Goal: Task Accomplishment & Management: Use online tool/utility

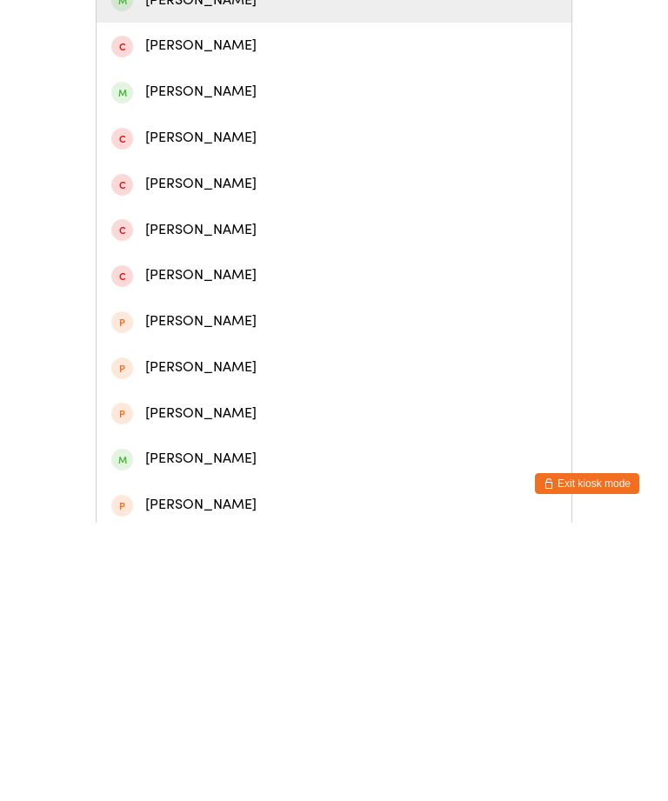
type input "[PERSON_NAME]"
click at [368, 290] on div "[PERSON_NAME]" at bounding box center [333, 278] width 445 height 23
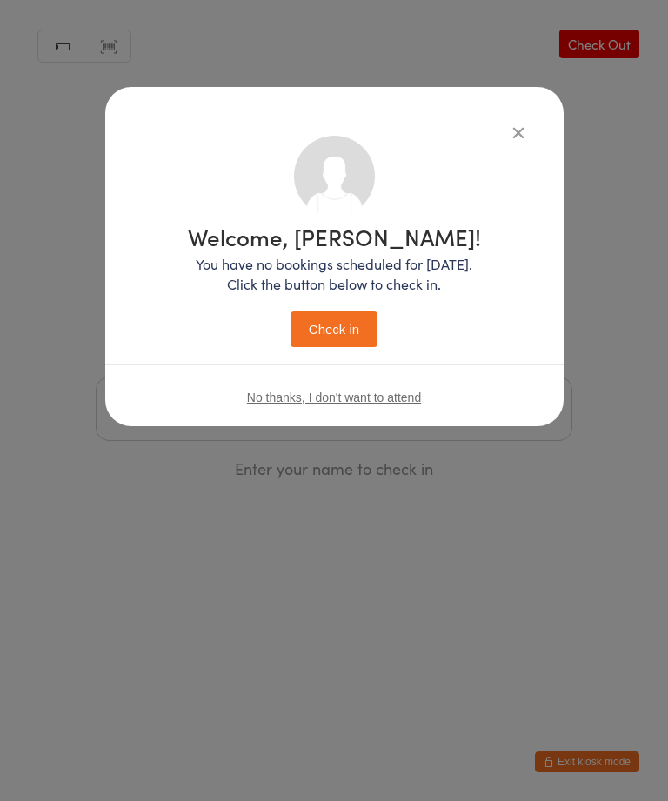
click at [344, 329] on button "Check in" at bounding box center [333, 329] width 87 height 36
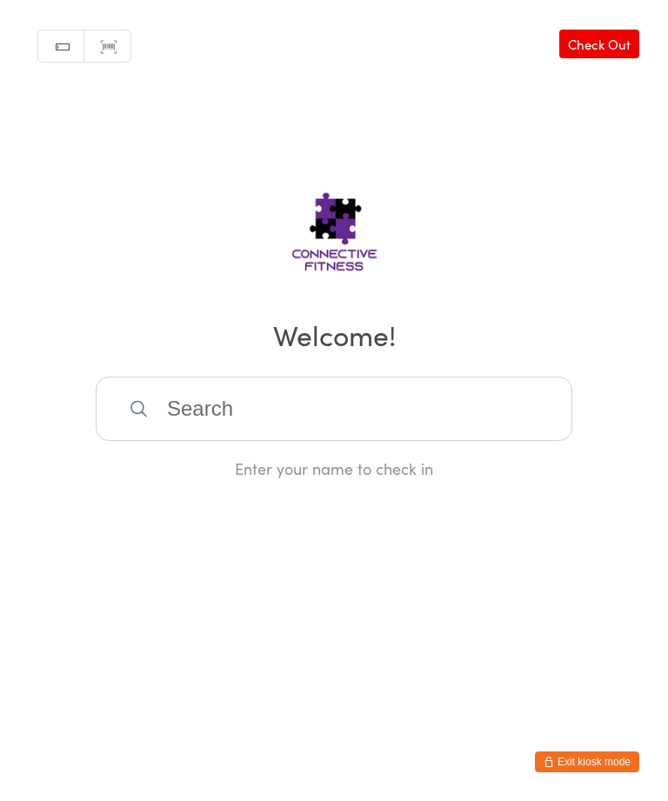
click at [216, 422] on input "search" at bounding box center [334, 408] width 476 height 64
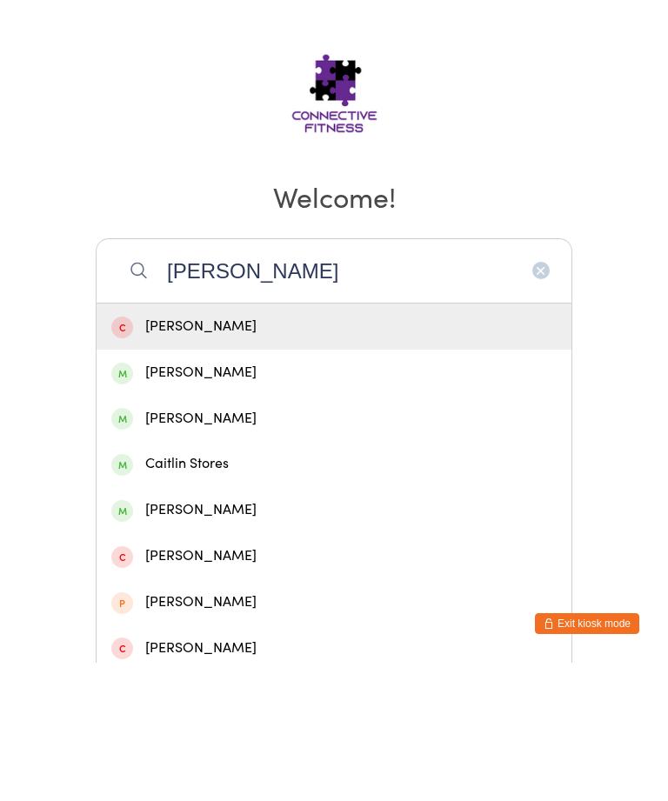
type input "[PERSON_NAME]"
click at [266, 499] on div "[PERSON_NAME]" at bounding box center [333, 510] width 445 height 23
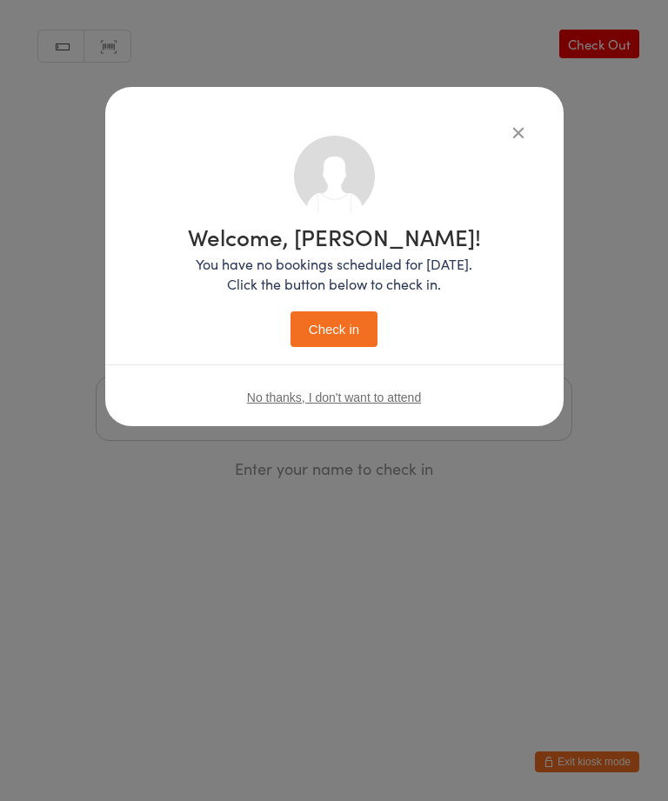
click at [344, 338] on button "Check in" at bounding box center [333, 329] width 87 height 36
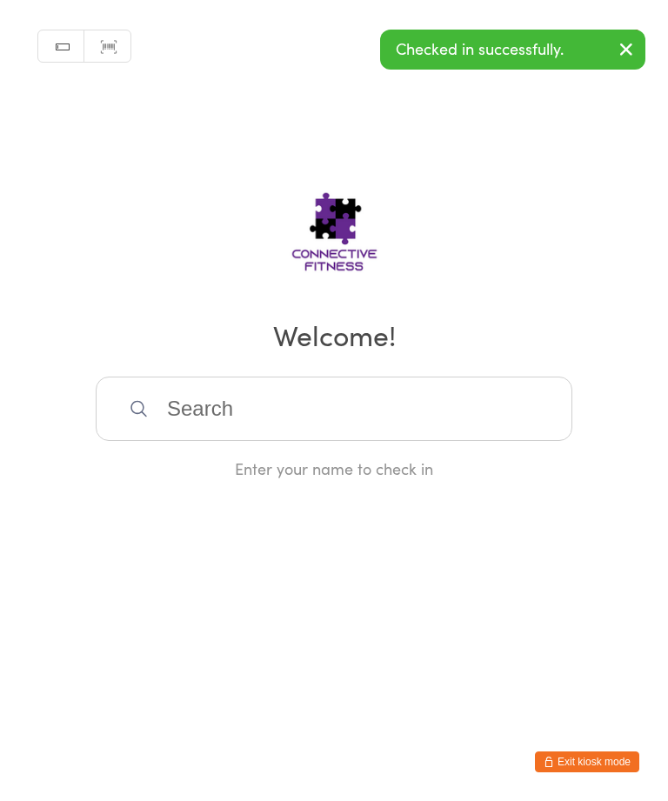
click at [248, 437] on input "search" at bounding box center [334, 408] width 476 height 64
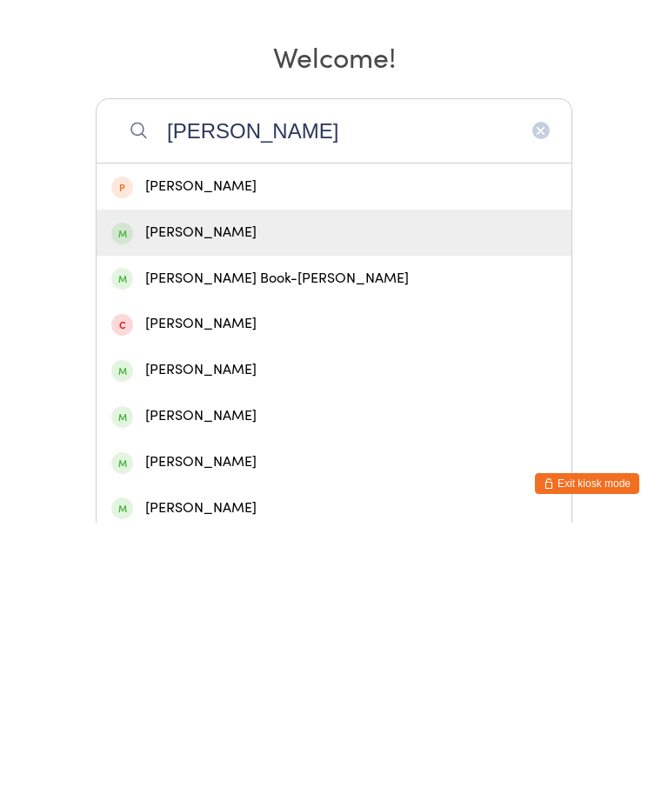
type input "[PERSON_NAME]"
click at [223, 488] on div "[PERSON_NAME]" at bounding box center [333, 511] width 475 height 46
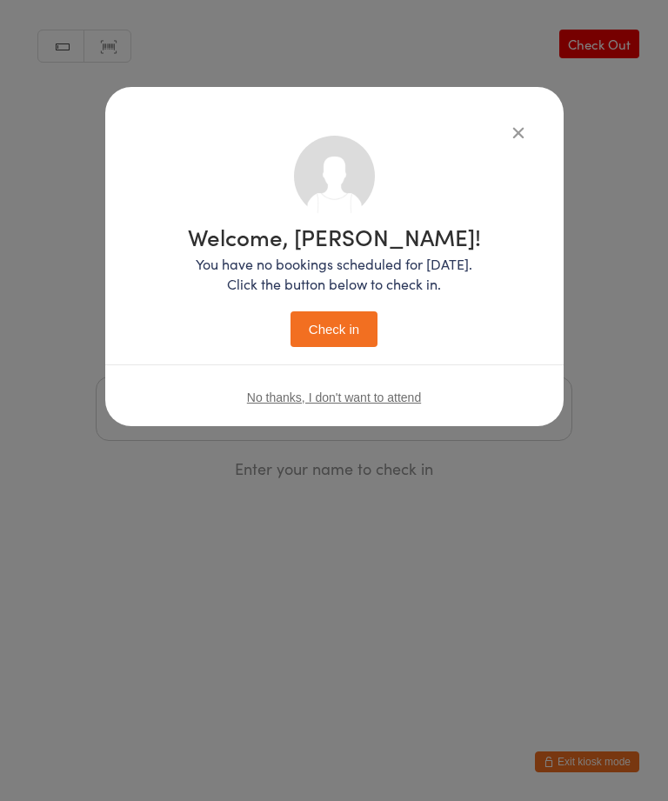
click at [336, 347] on button "Check in" at bounding box center [333, 329] width 87 height 36
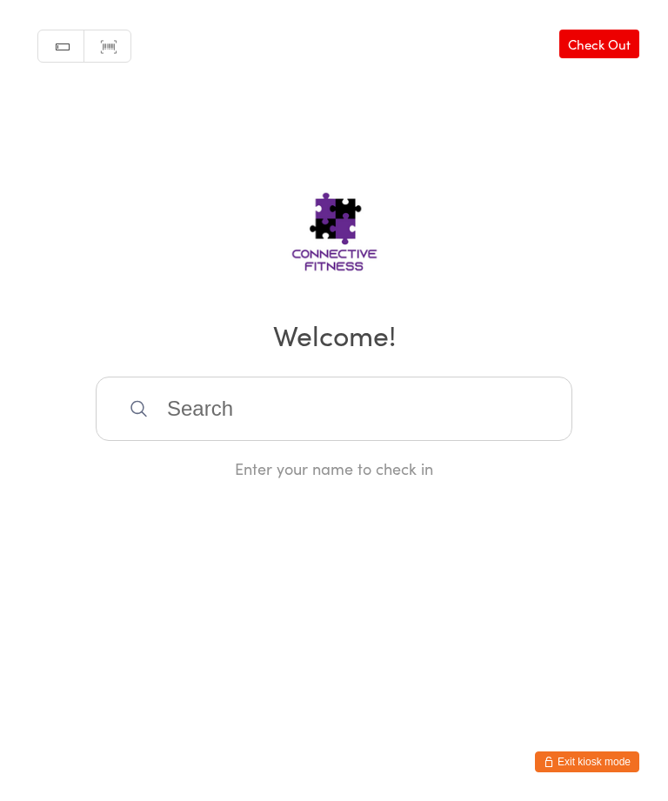
click at [194, 409] on input "search" at bounding box center [334, 408] width 476 height 64
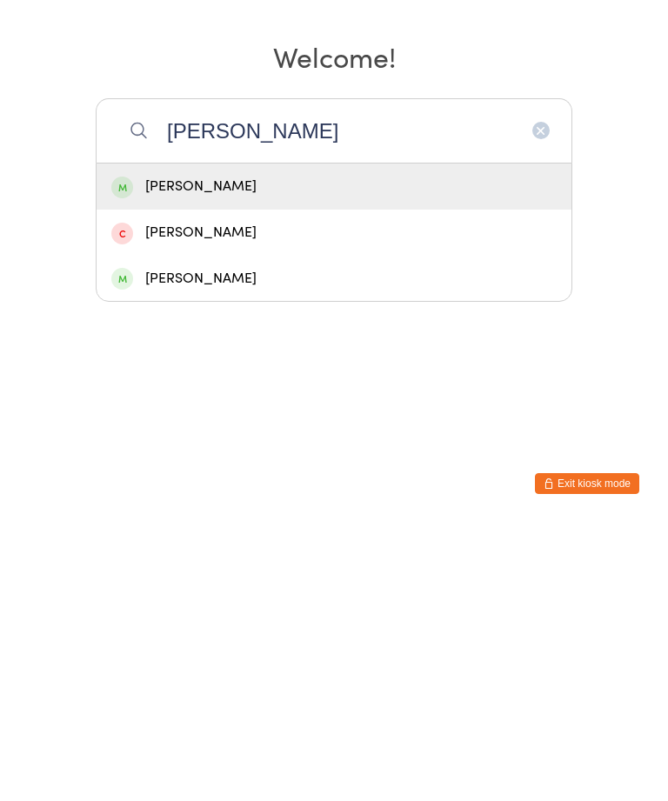
type input "[PERSON_NAME]"
click at [191, 442] on div "[PERSON_NAME]" at bounding box center [333, 465] width 475 height 46
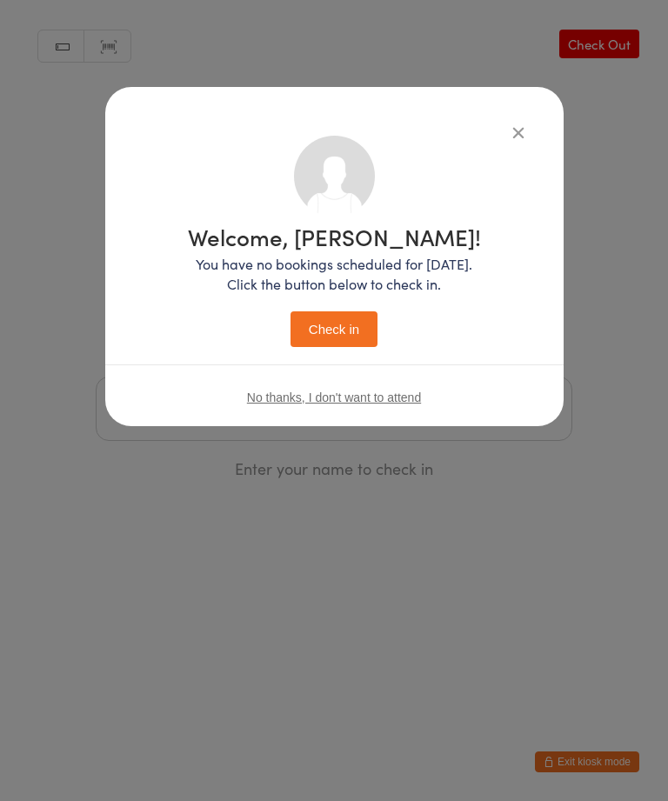
click at [322, 334] on button "Check in" at bounding box center [333, 329] width 87 height 36
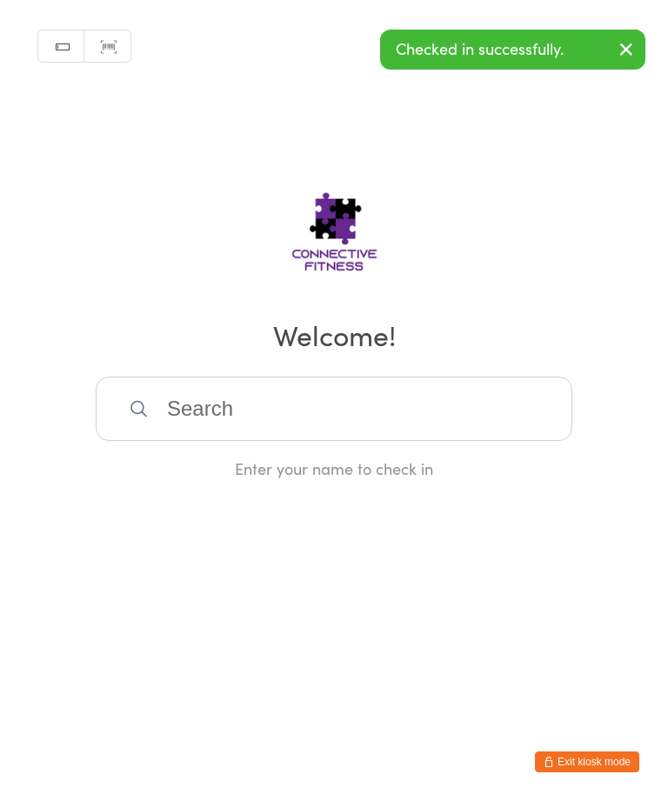
click at [460, 432] on input "search" at bounding box center [334, 408] width 476 height 64
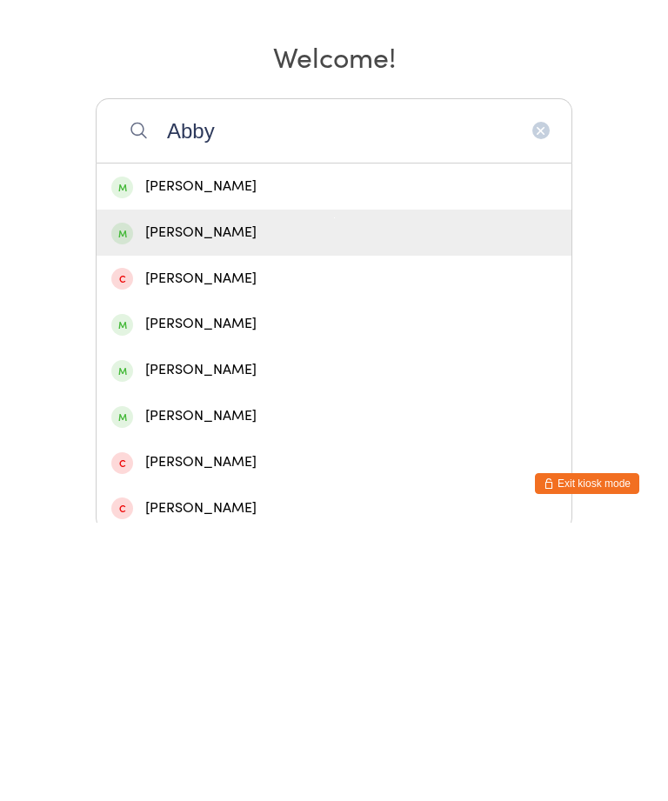
type input "Abby"
click at [289, 499] on div "[PERSON_NAME]" at bounding box center [333, 510] width 445 height 23
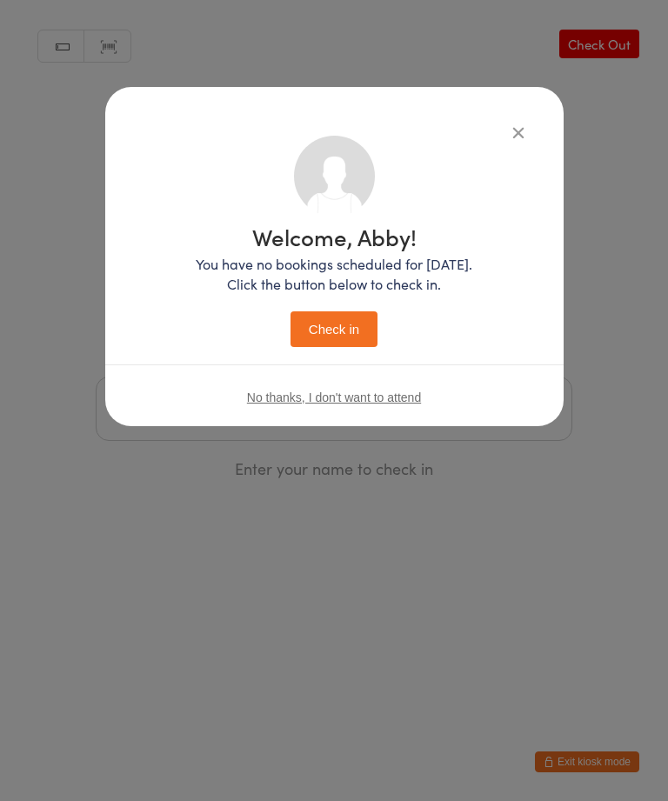
click at [366, 331] on button "Check in" at bounding box center [333, 329] width 87 height 36
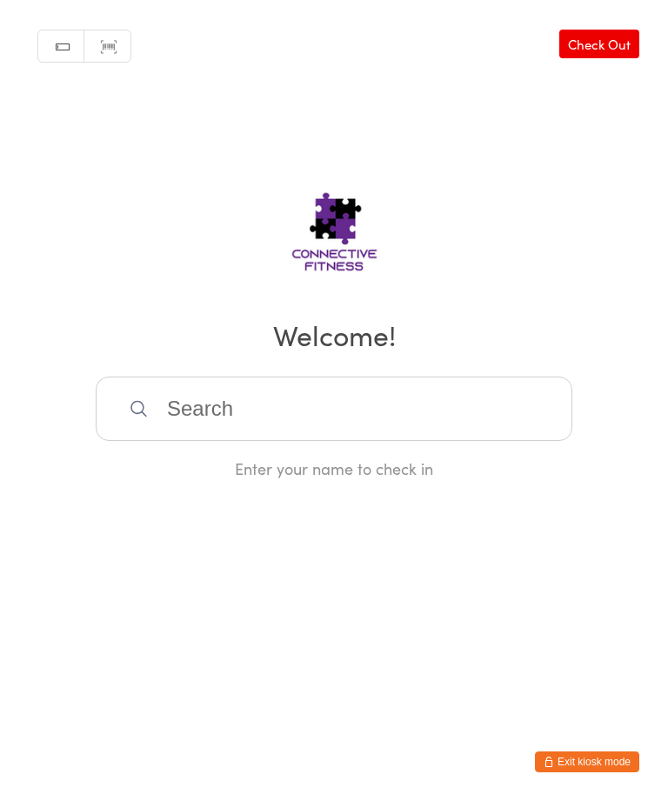
click at [272, 429] on input "search" at bounding box center [334, 408] width 476 height 64
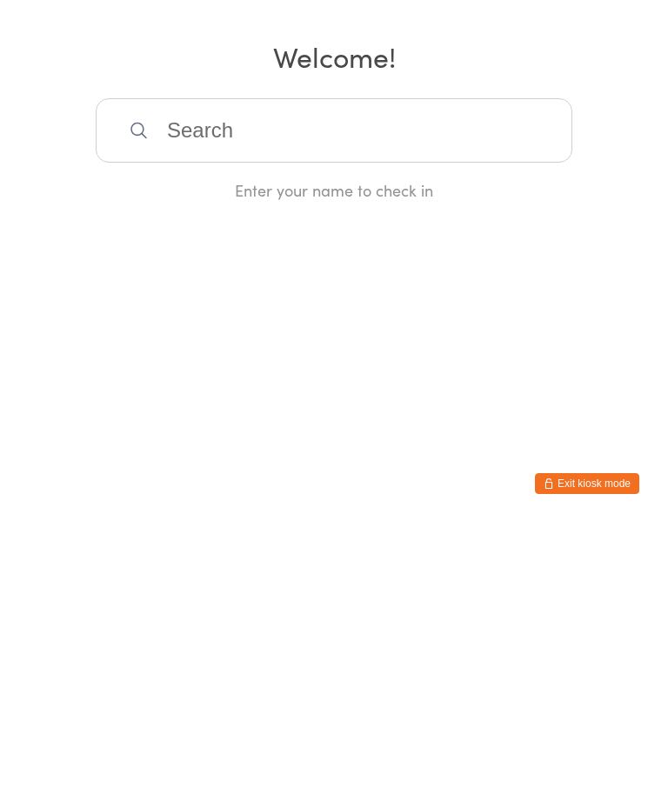
type input "M"
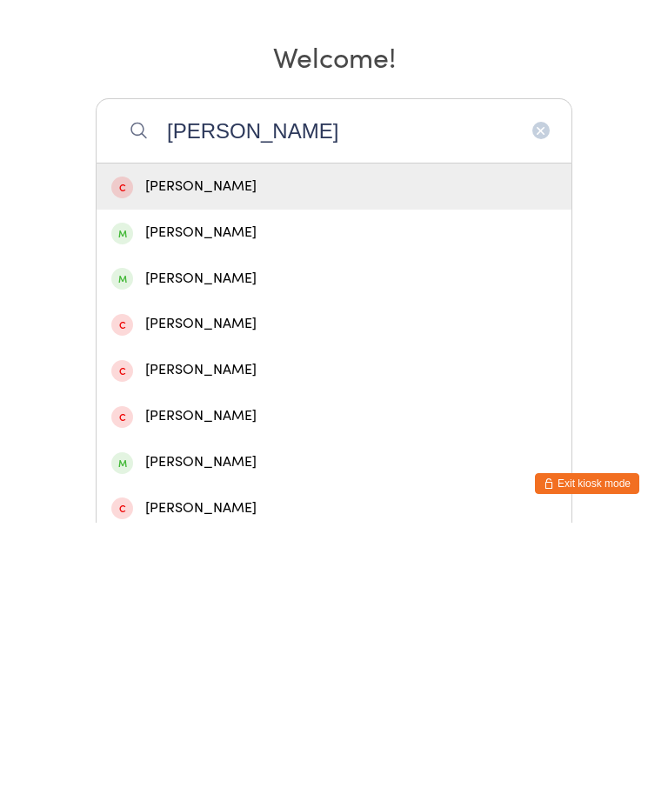
type input "[PERSON_NAME]"
click at [314, 499] on div "[PERSON_NAME]" at bounding box center [333, 510] width 445 height 23
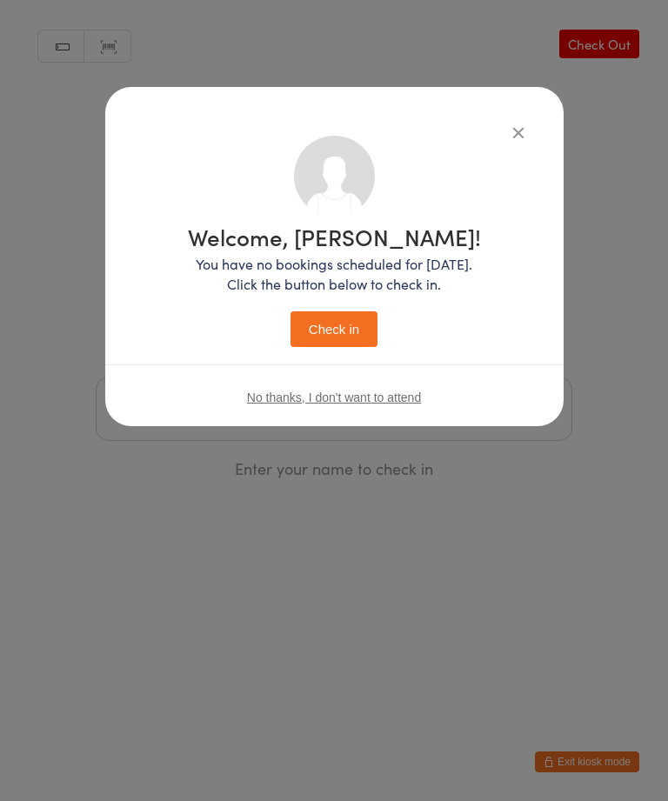
click at [336, 334] on button "Check in" at bounding box center [333, 329] width 87 height 36
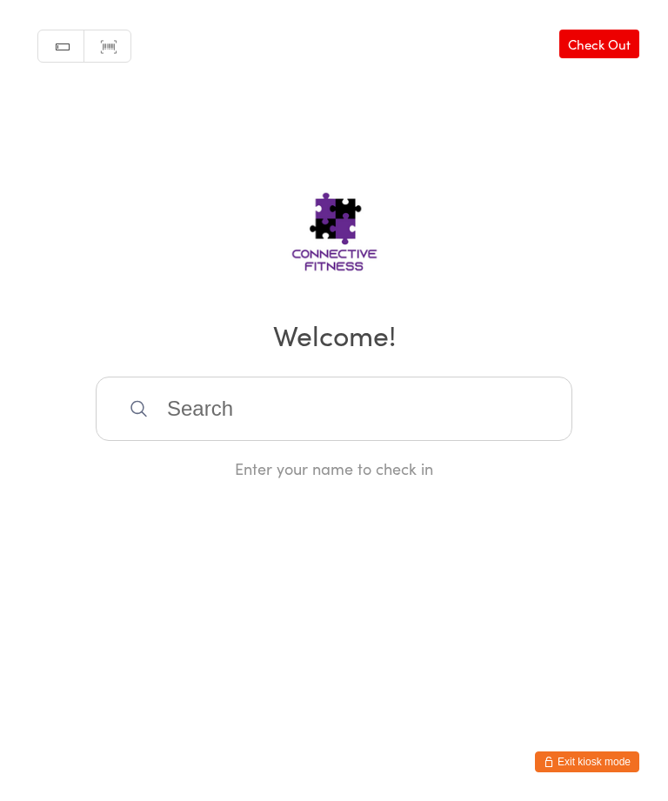
click at [449, 427] on input "search" at bounding box center [334, 408] width 476 height 64
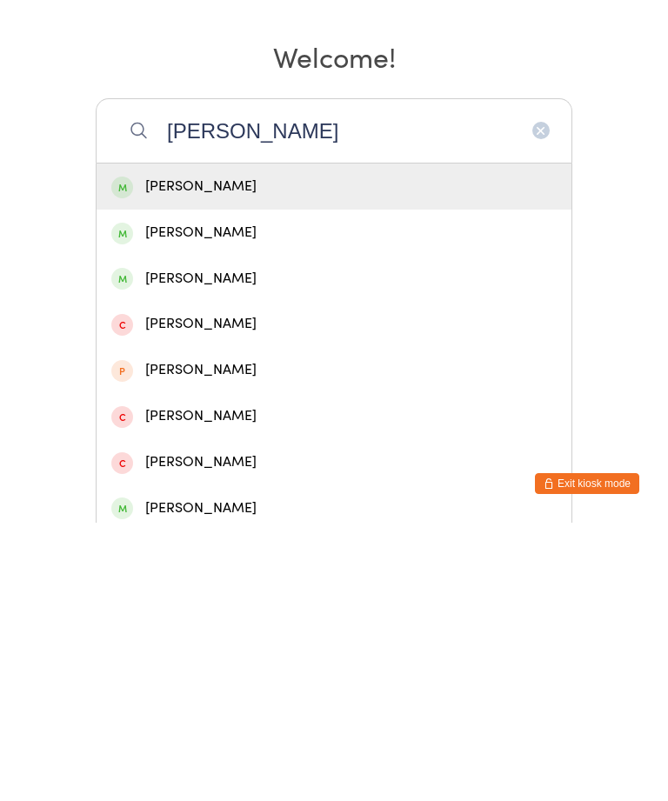
type input "[PERSON_NAME]"
click at [277, 453] on div "[PERSON_NAME]" at bounding box center [333, 464] width 445 height 23
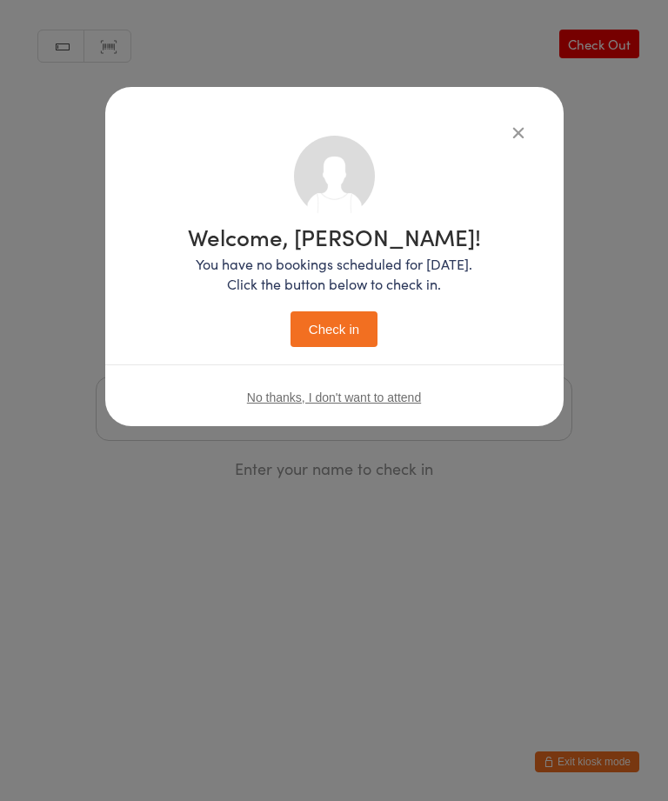
click at [351, 321] on button "Check in" at bounding box center [333, 329] width 87 height 36
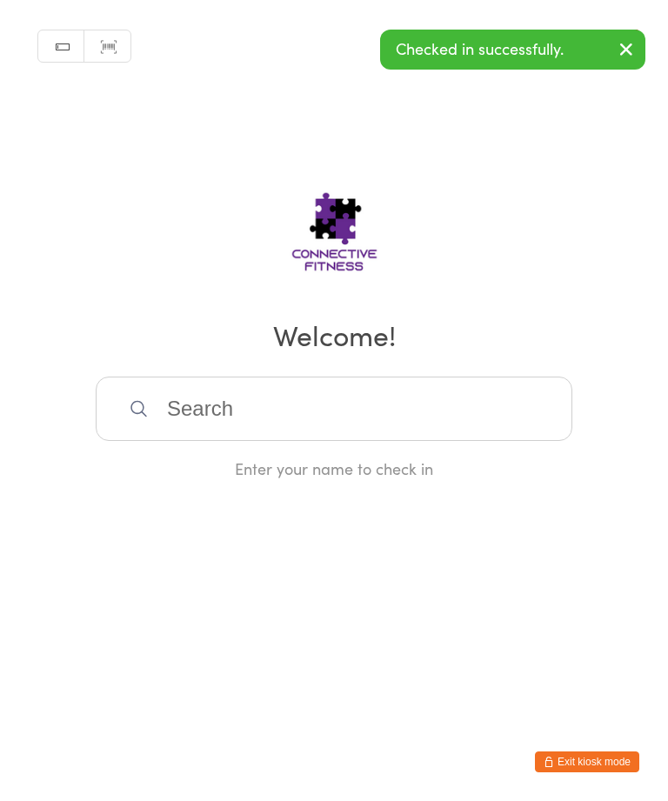
click at [506, 429] on input "search" at bounding box center [334, 408] width 476 height 64
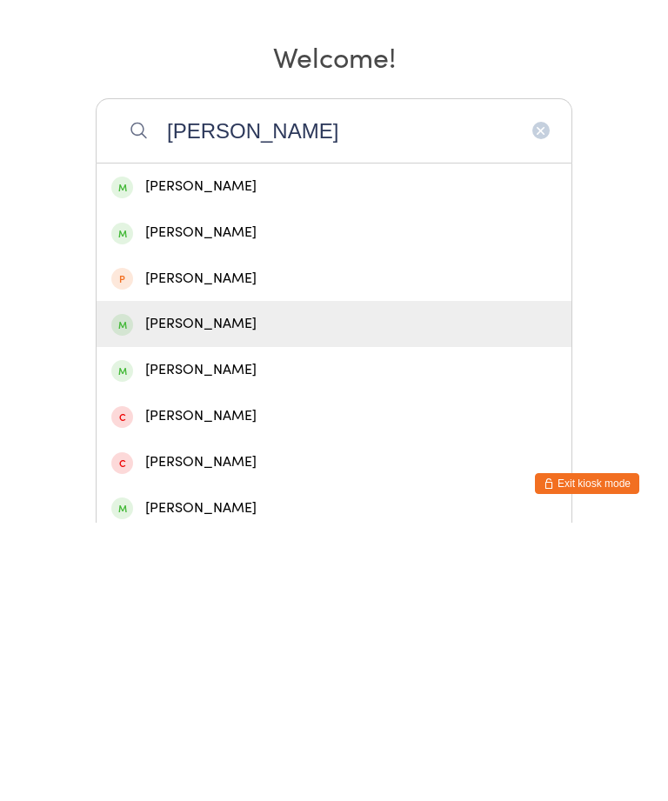
type input "[PERSON_NAME]"
click at [241, 590] on div "[PERSON_NAME]" at bounding box center [333, 601] width 445 height 23
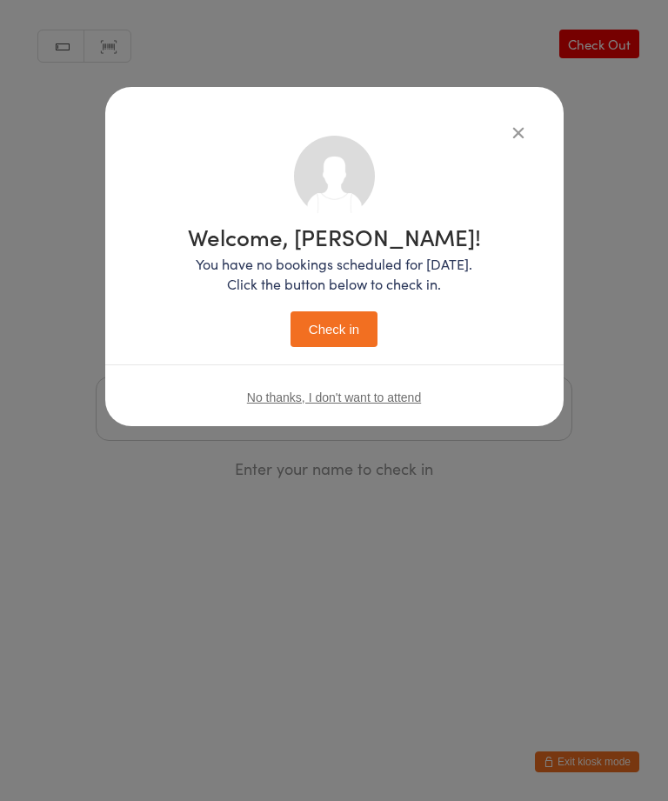
click at [342, 327] on button "Check in" at bounding box center [333, 329] width 87 height 36
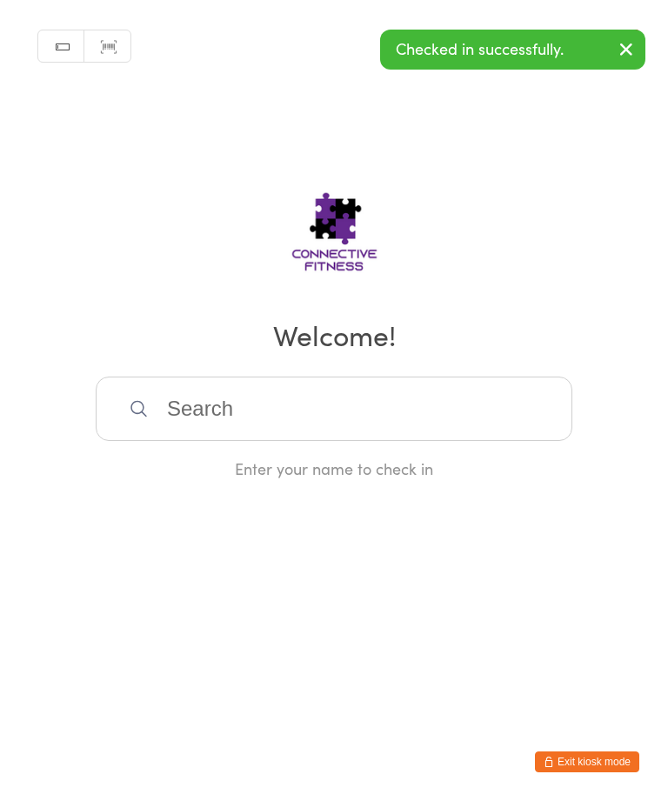
click at [515, 441] on input "search" at bounding box center [334, 408] width 476 height 64
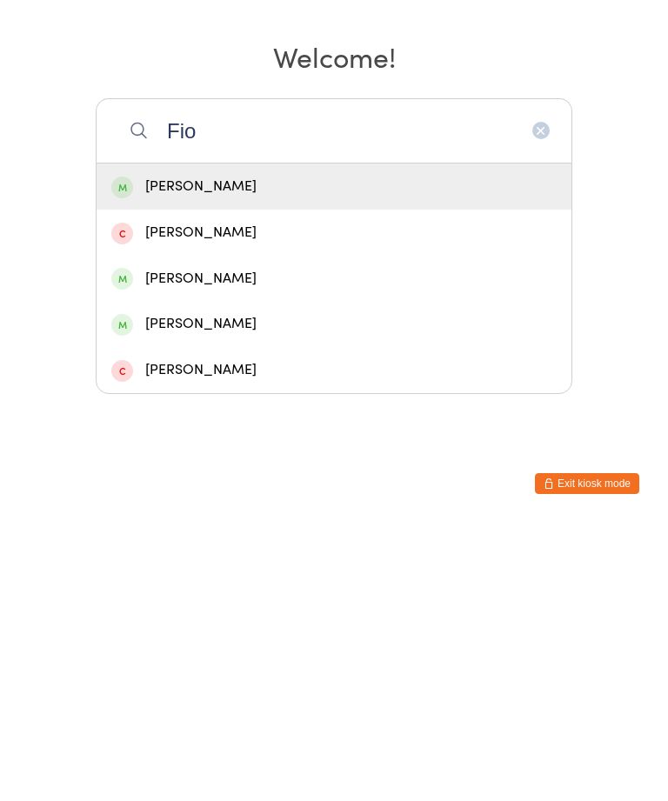
type input "Fio"
click at [443, 453] on div "[PERSON_NAME]" at bounding box center [333, 464] width 445 height 23
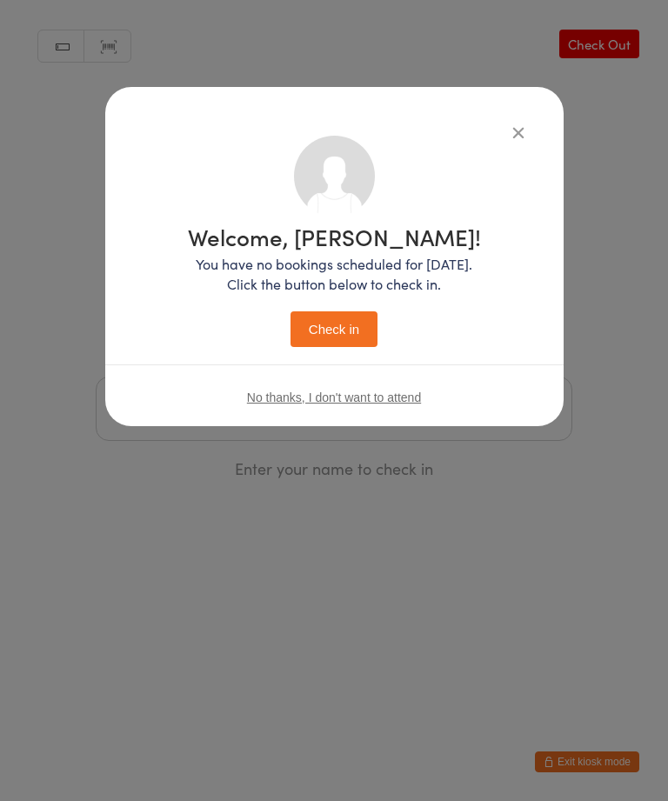
click at [364, 328] on button "Check in" at bounding box center [333, 329] width 87 height 36
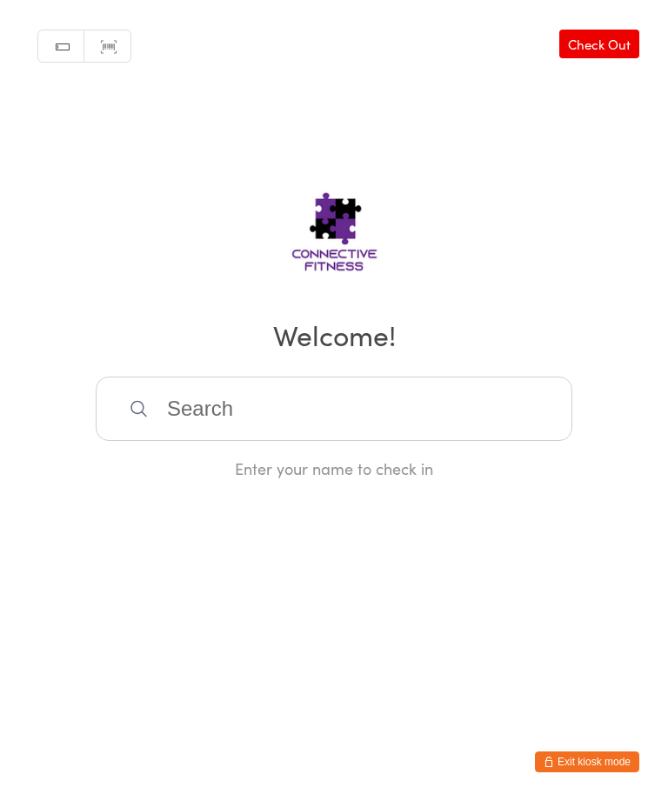
click at [283, 409] on input "search" at bounding box center [334, 408] width 476 height 64
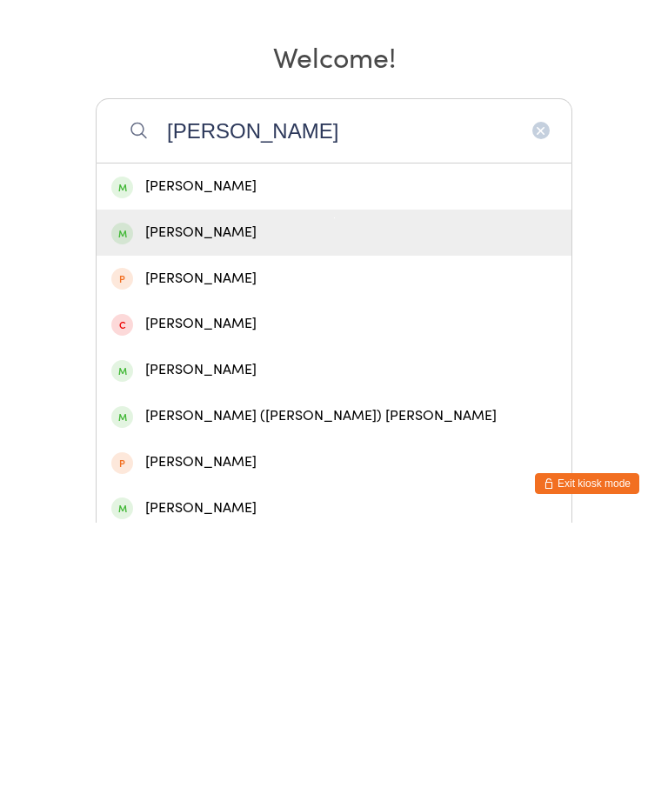
type input "[PERSON_NAME]"
click at [256, 499] on div "[PERSON_NAME]" at bounding box center [333, 510] width 445 height 23
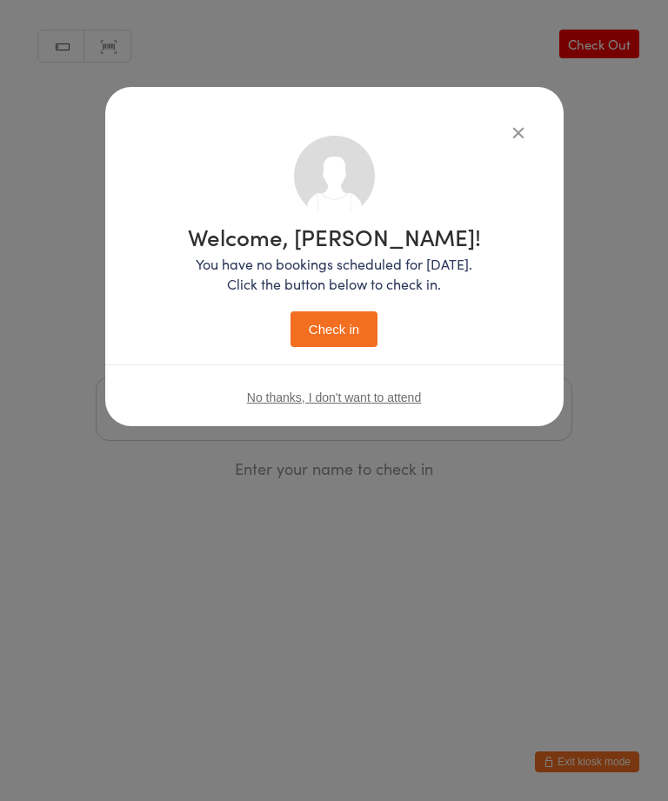
click at [335, 330] on button "Check in" at bounding box center [333, 329] width 87 height 36
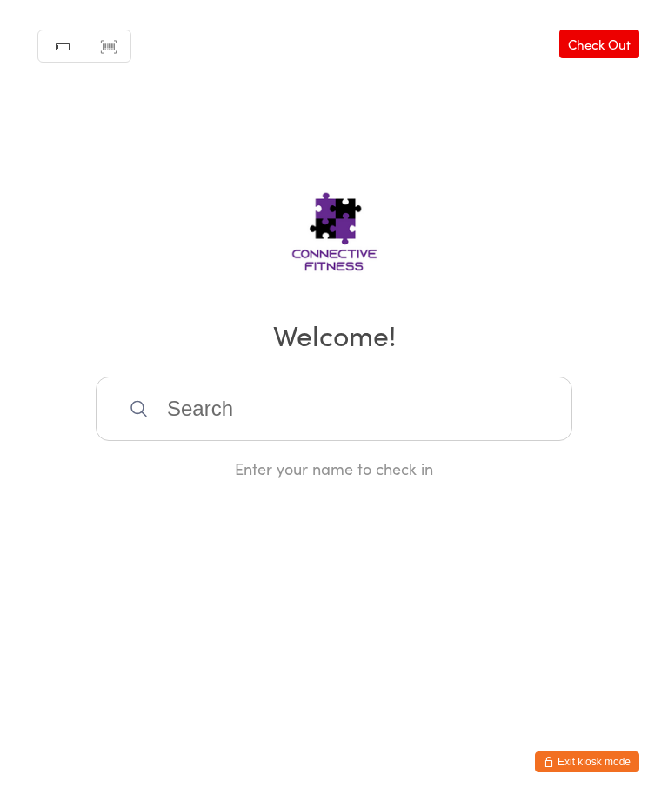
click at [225, 427] on input "search" at bounding box center [334, 408] width 476 height 64
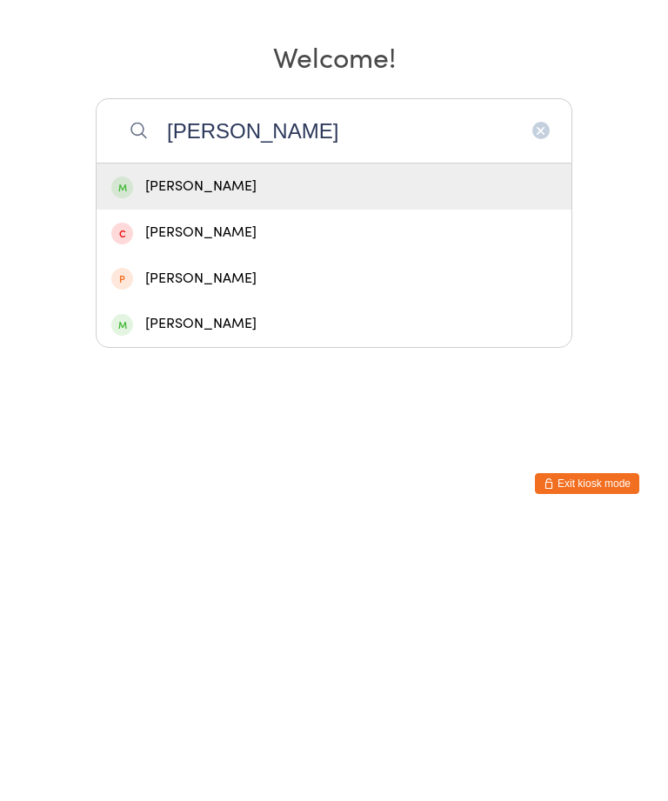
type input "[PERSON_NAME]"
click at [174, 453] on div "[PERSON_NAME]" at bounding box center [333, 464] width 445 height 23
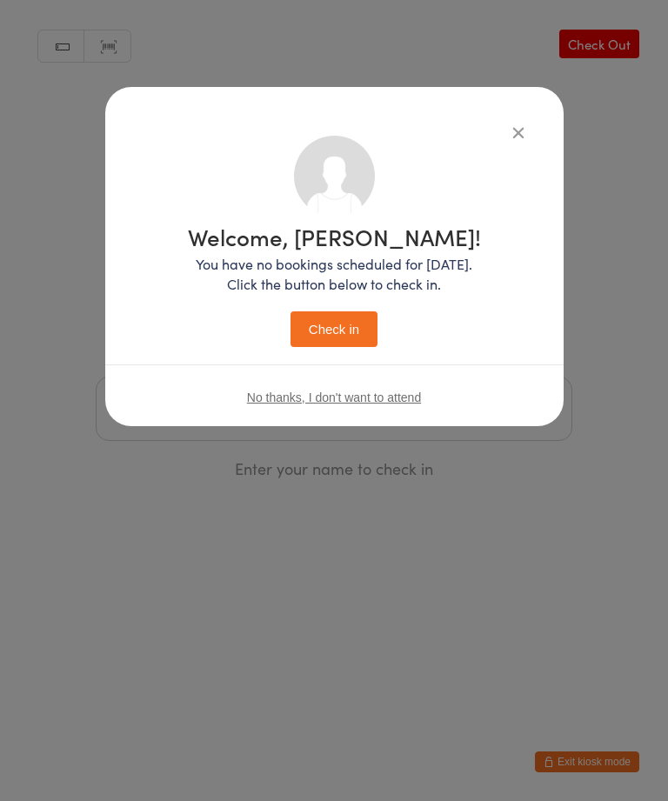
click at [339, 334] on button "Check in" at bounding box center [333, 329] width 87 height 36
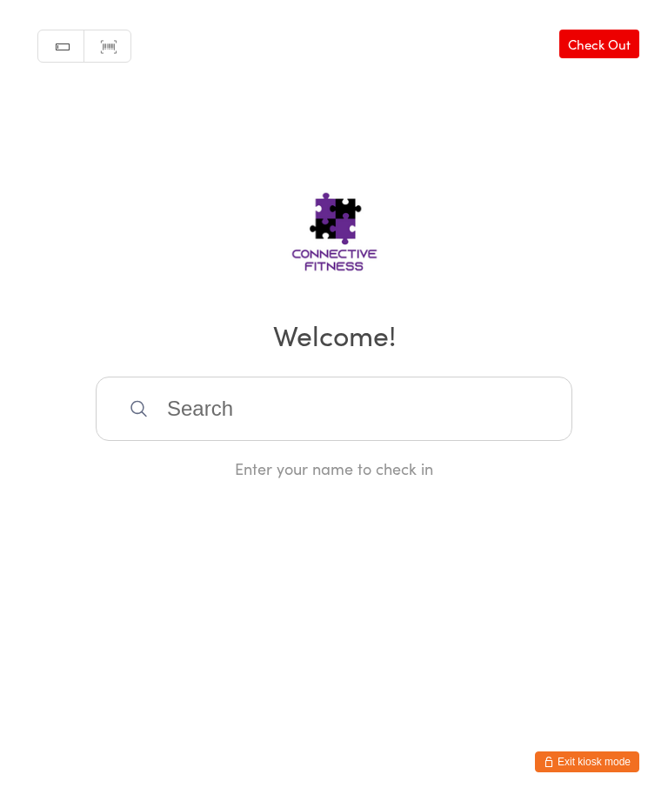
click at [339, 441] on input "search" at bounding box center [334, 408] width 476 height 64
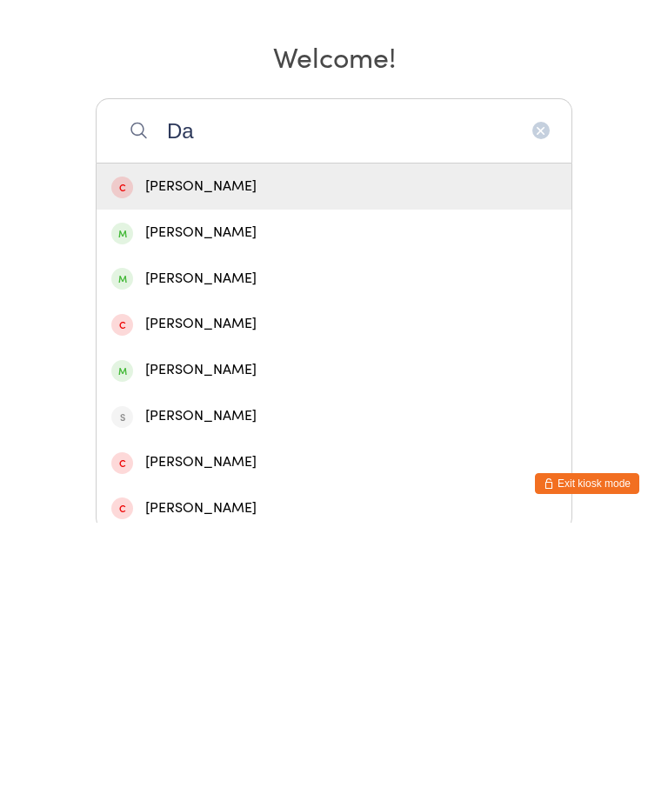
type input "D"
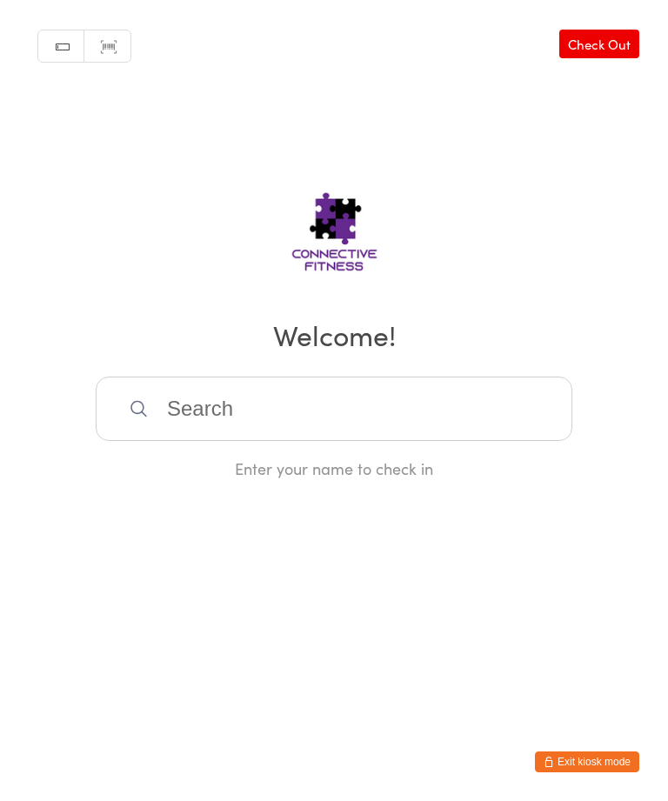
click at [435, 397] on input "search" at bounding box center [334, 408] width 476 height 64
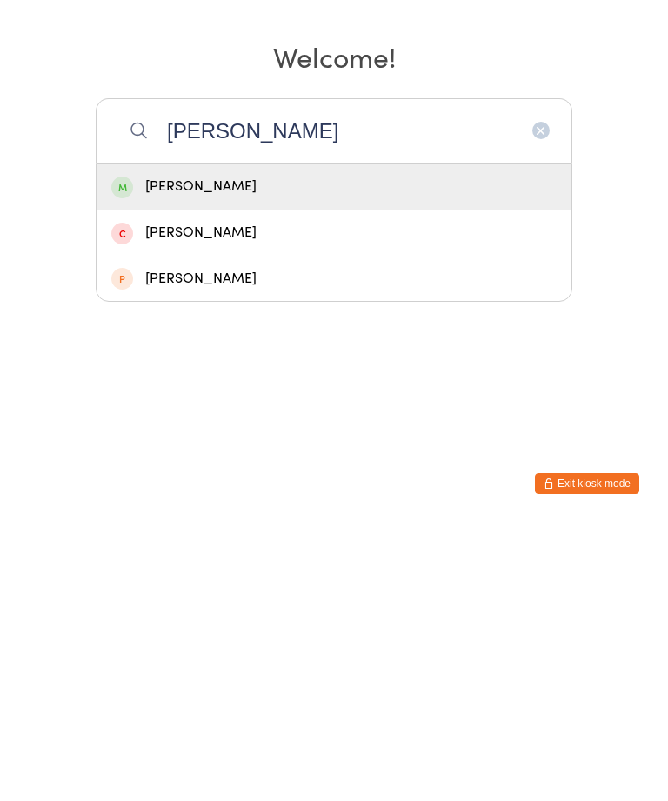
type input "[PERSON_NAME]"
click at [481, 453] on div "[PERSON_NAME]" at bounding box center [333, 464] width 445 height 23
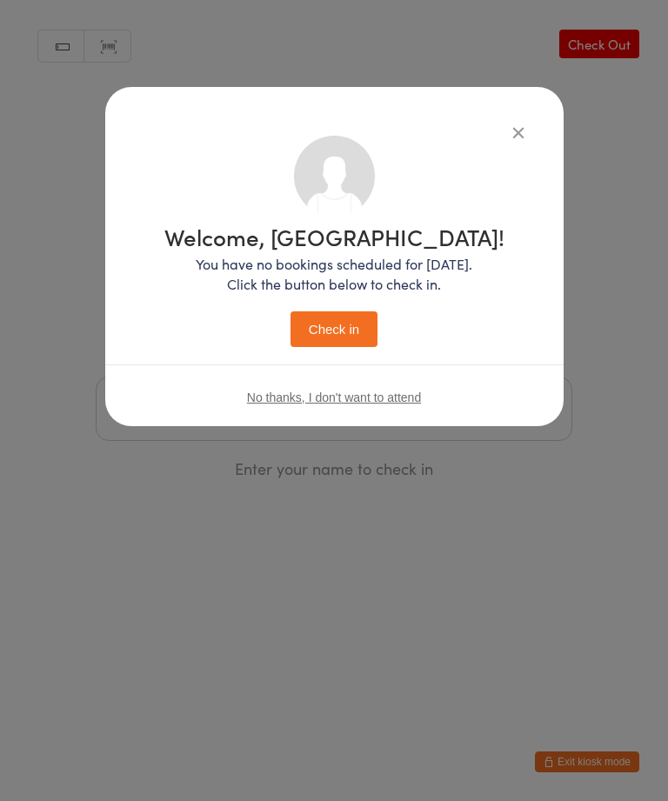
click at [344, 373] on div "No thanks, I don't want to attend" at bounding box center [334, 396] width 458 height 65
click at [326, 347] on button "Check in" at bounding box center [333, 329] width 87 height 36
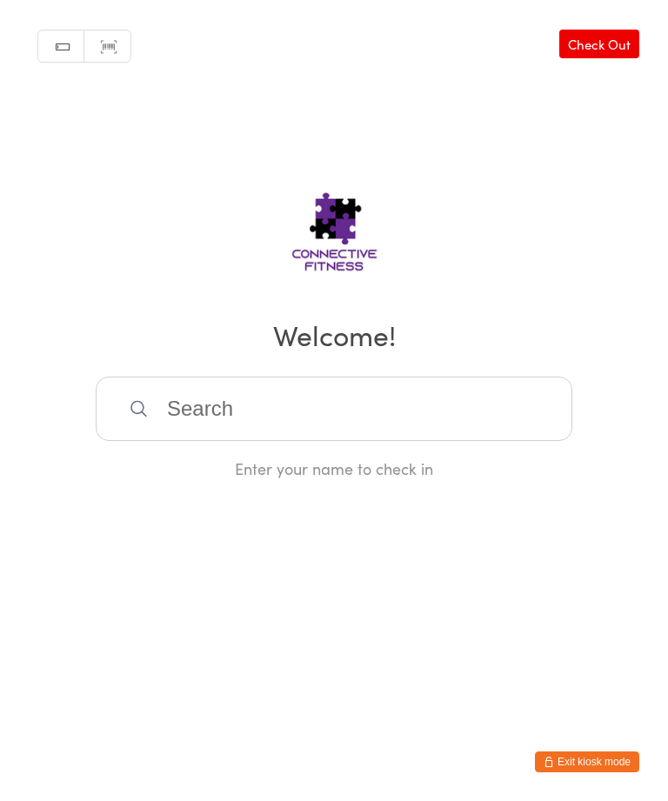
click at [302, 420] on input "search" at bounding box center [334, 408] width 476 height 64
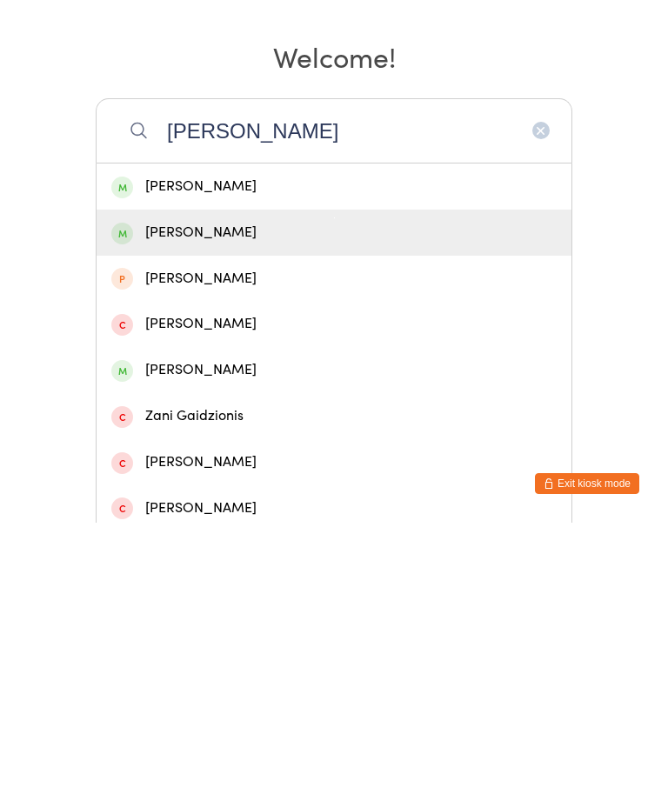
type input "[PERSON_NAME]"
click at [249, 499] on div "[PERSON_NAME]" at bounding box center [333, 510] width 445 height 23
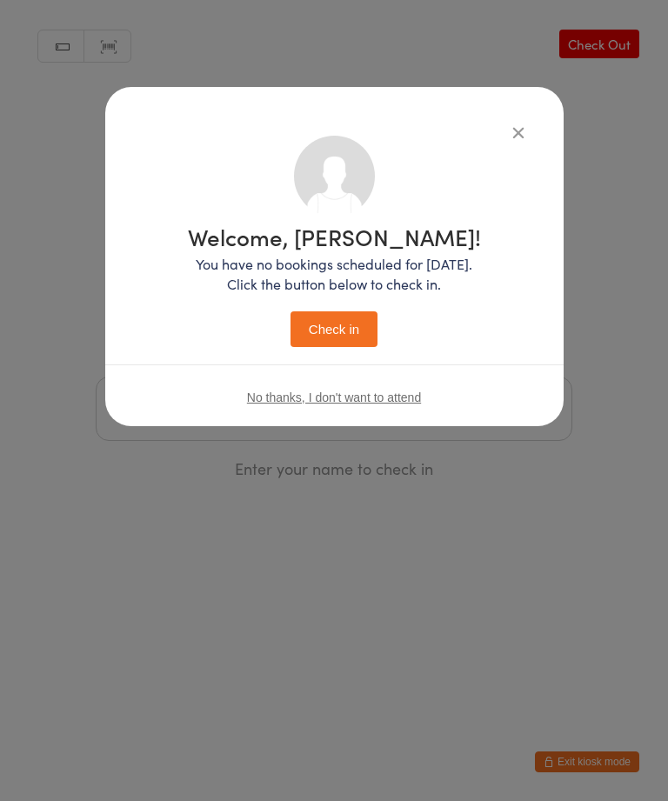
click at [344, 329] on button "Check in" at bounding box center [333, 329] width 87 height 36
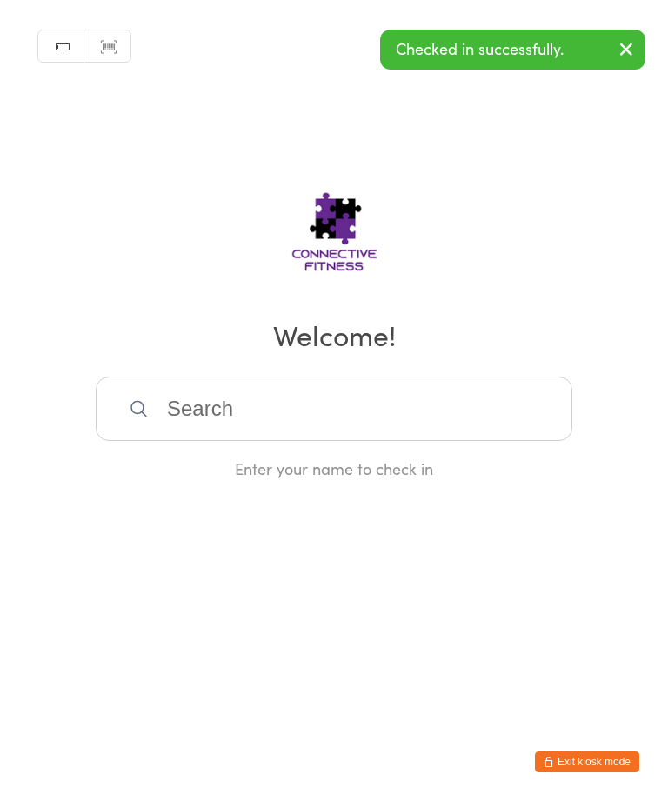
click at [289, 399] on input "search" at bounding box center [334, 408] width 476 height 64
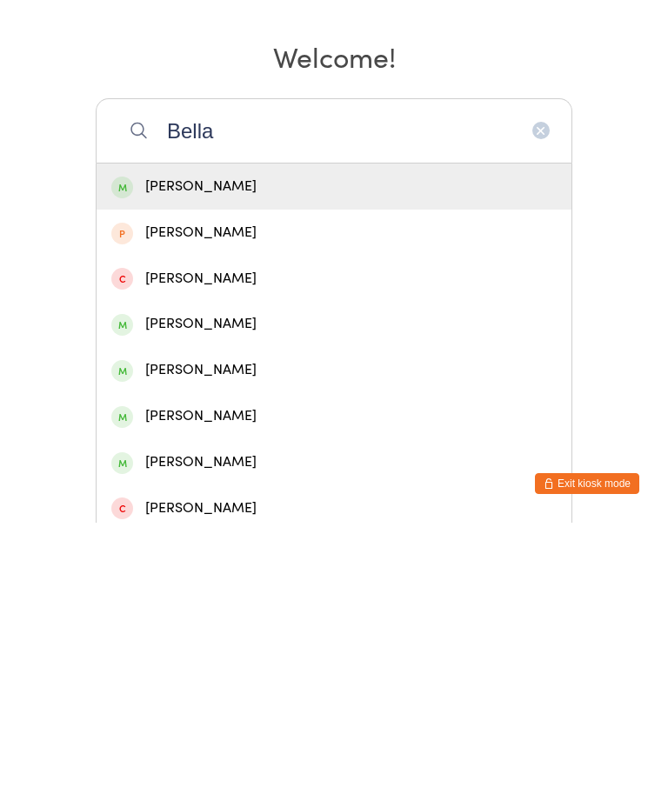
type input "Bella"
click at [217, 453] on div "[PERSON_NAME]" at bounding box center [333, 464] width 445 height 23
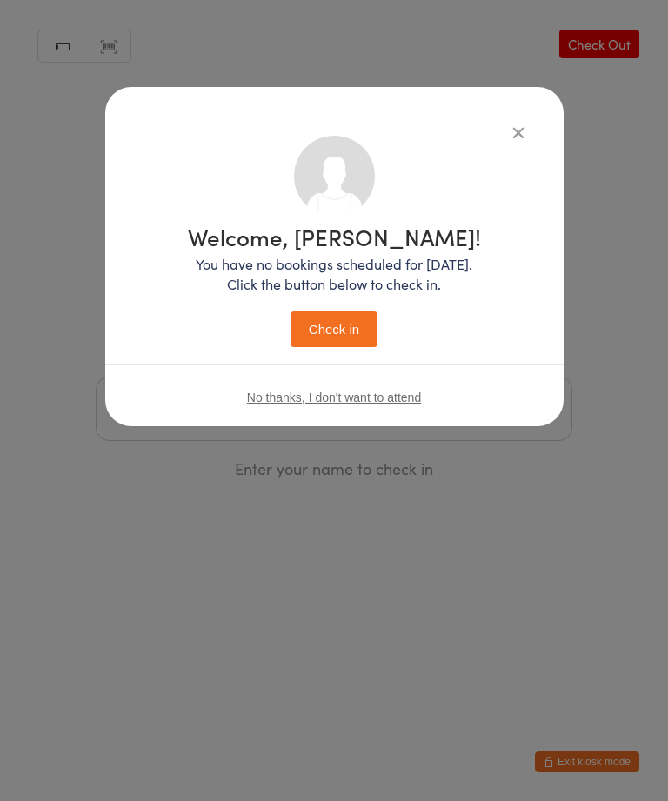
click at [320, 347] on button "Check in" at bounding box center [333, 329] width 87 height 36
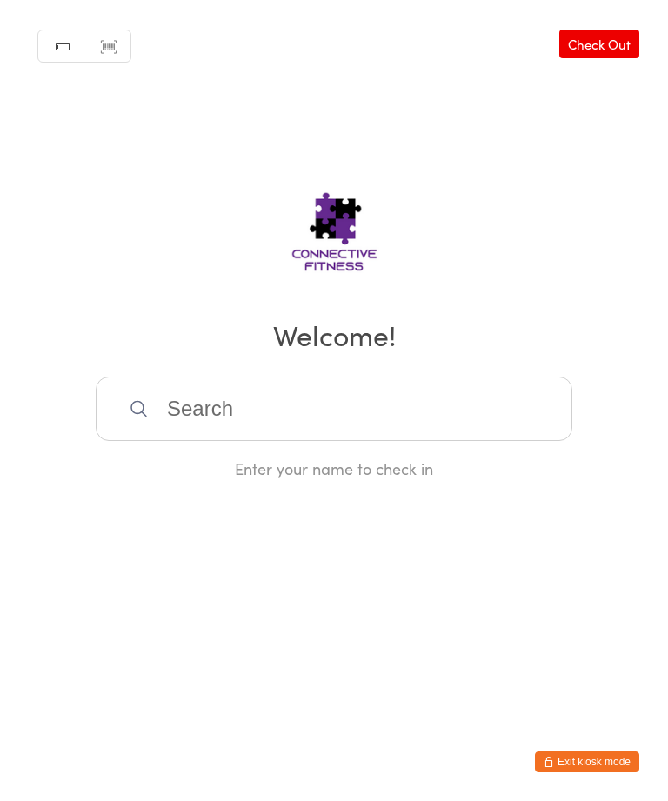
click at [208, 431] on input "search" at bounding box center [334, 408] width 476 height 64
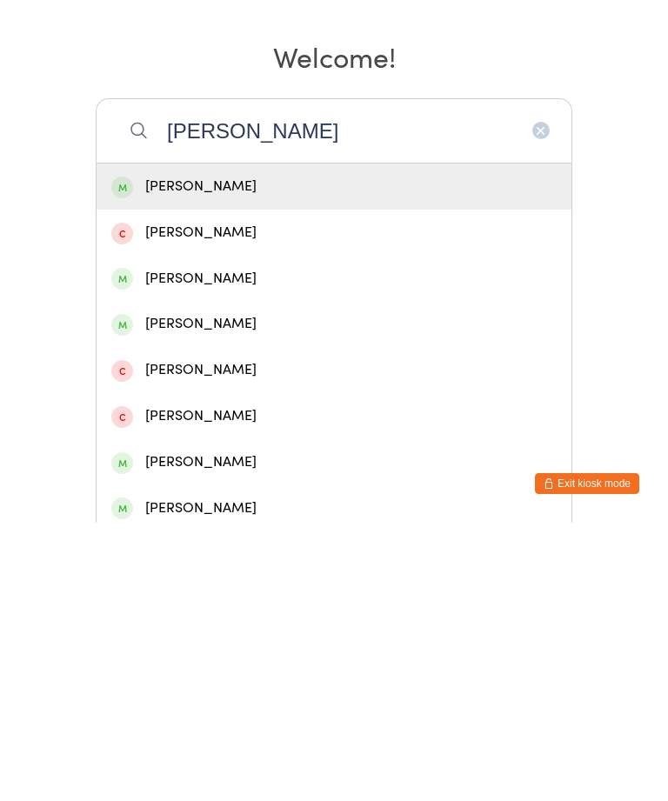
type input "[PERSON_NAME]"
click at [170, 453] on div "[PERSON_NAME]" at bounding box center [333, 464] width 445 height 23
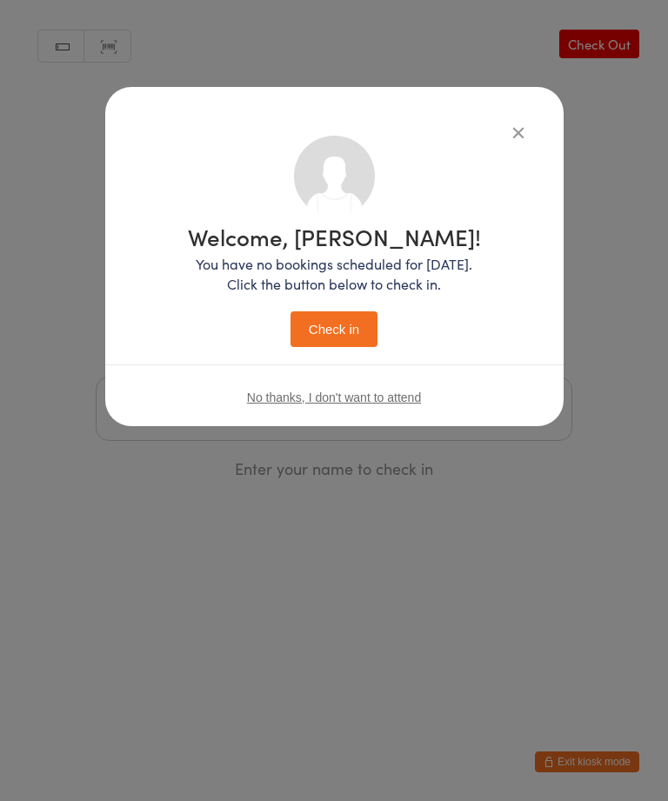
click at [332, 326] on button "Check in" at bounding box center [333, 329] width 87 height 36
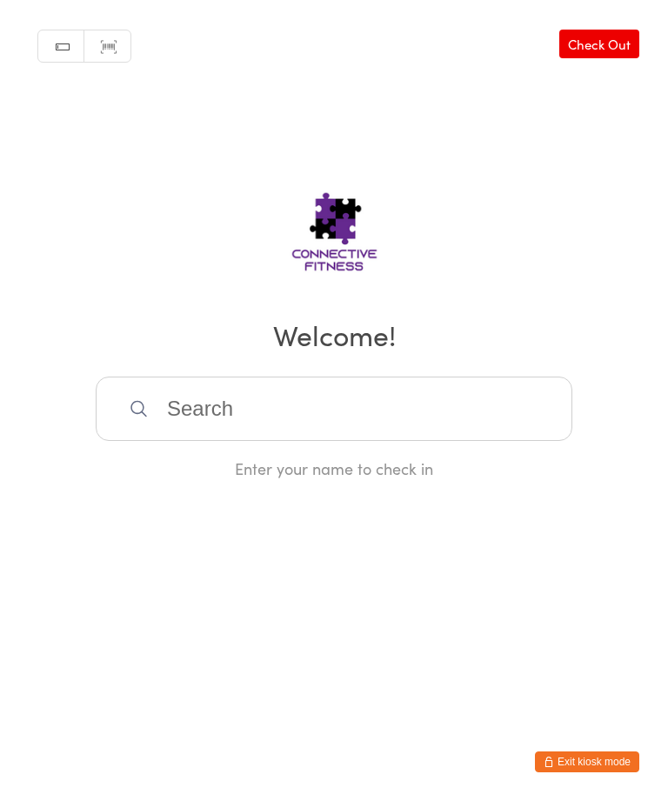
click at [480, 422] on input "search" at bounding box center [334, 408] width 476 height 64
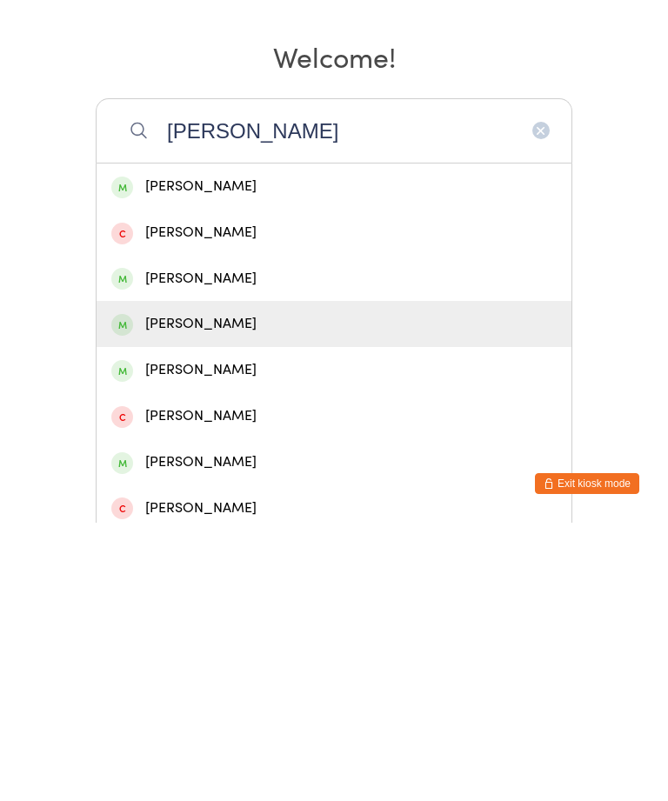
type input "[PERSON_NAME]"
click at [279, 590] on div "[PERSON_NAME]" at bounding box center [333, 601] width 445 height 23
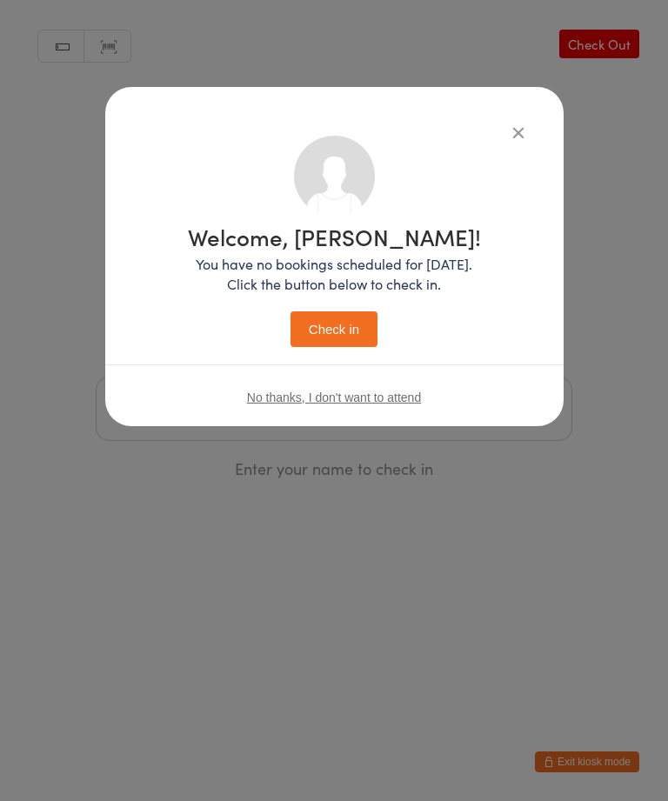
click at [355, 324] on button "Check in" at bounding box center [333, 329] width 87 height 36
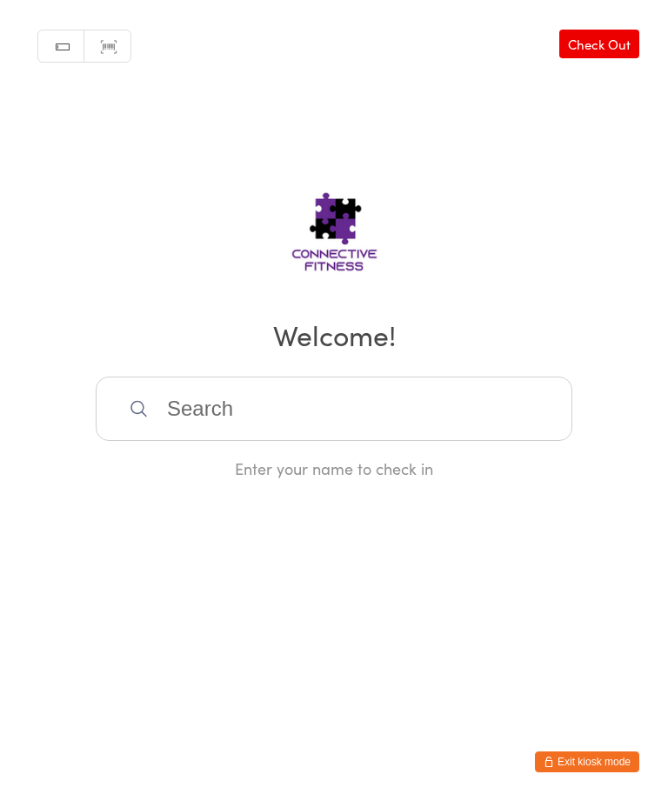
click at [203, 419] on input "search" at bounding box center [334, 408] width 476 height 64
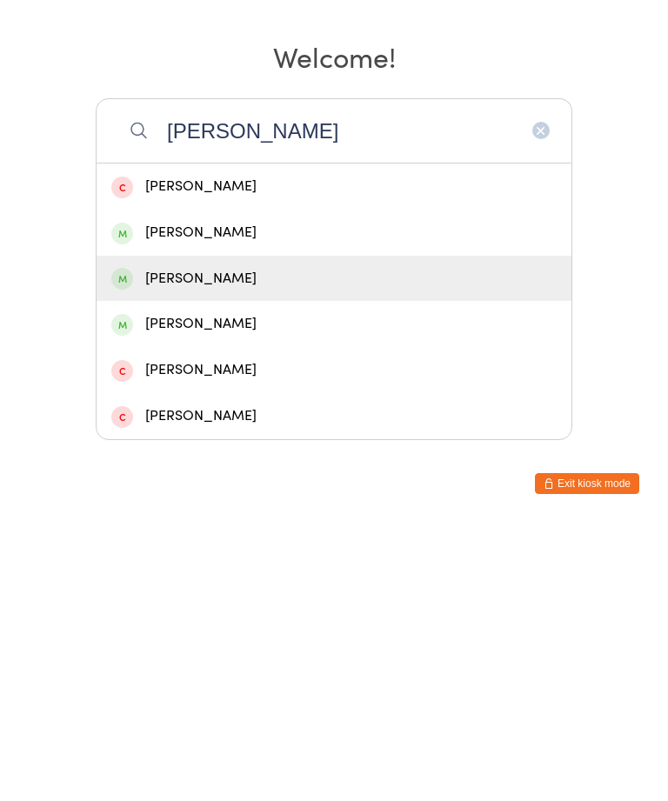
type input "[PERSON_NAME]"
click at [234, 545] on div "[PERSON_NAME]" at bounding box center [333, 556] width 445 height 23
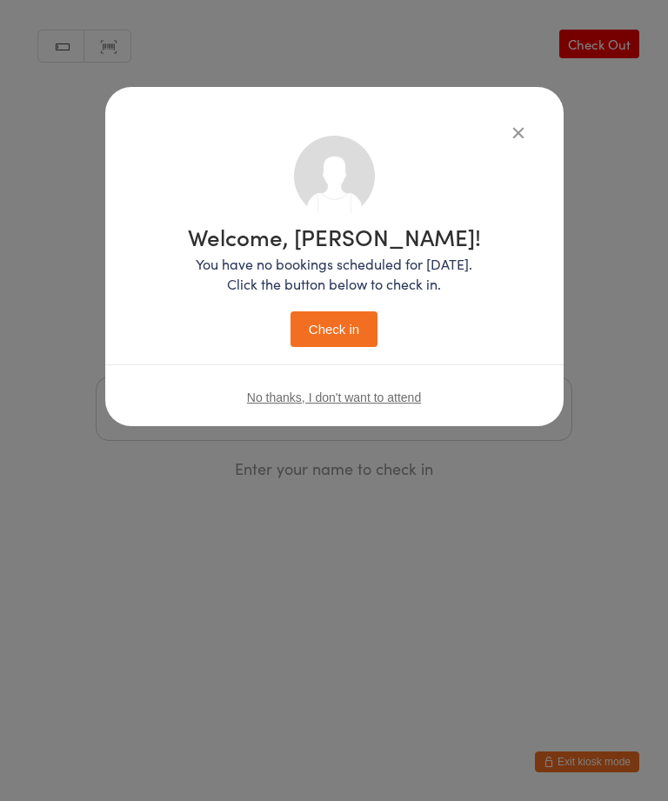
click at [337, 326] on button "Check in" at bounding box center [333, 329] width 87 height 36
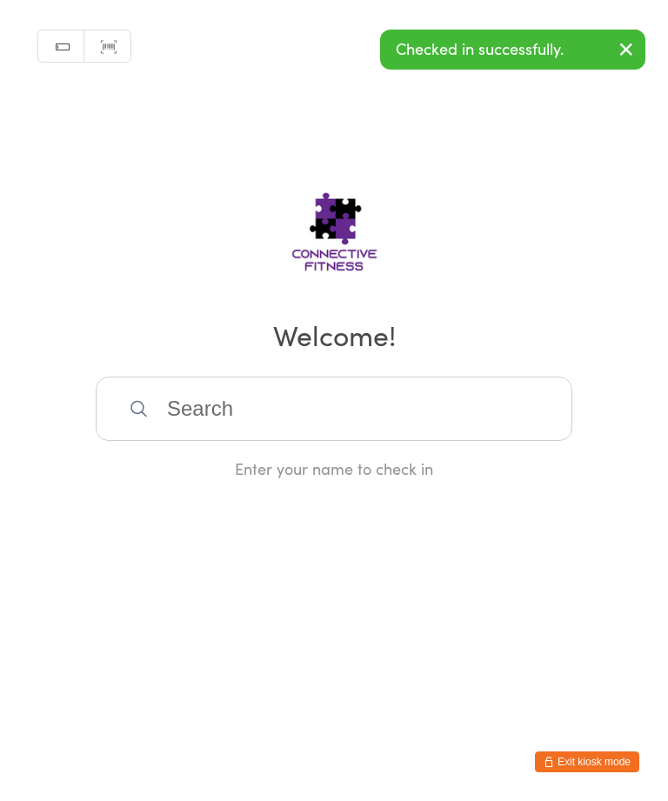
click at [299, 416] on input "search" at bounding box center [334, 408] width 476 height 64
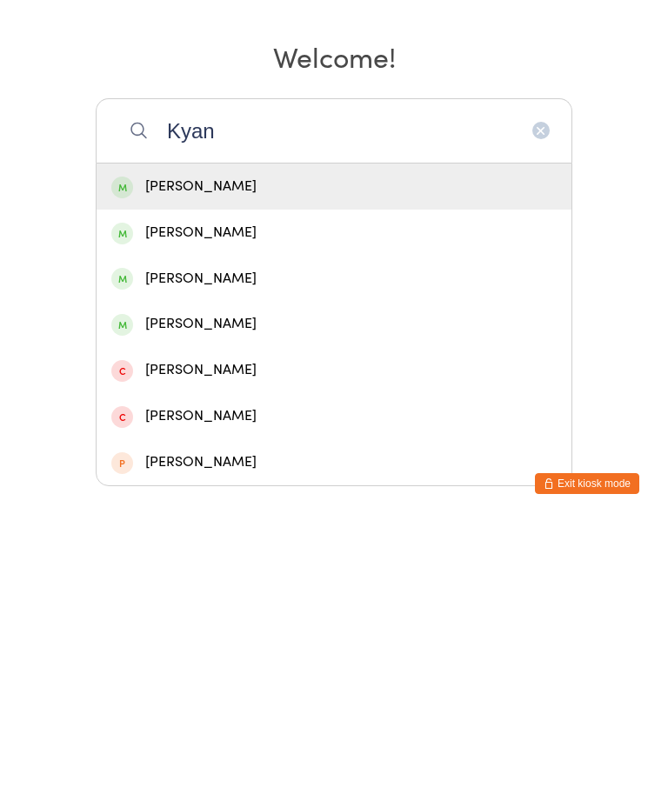
type input "Kyan"
click at [198, 453] on div "[PERSON_NAME]" at bounding box center [333, 464] width 445 height 23
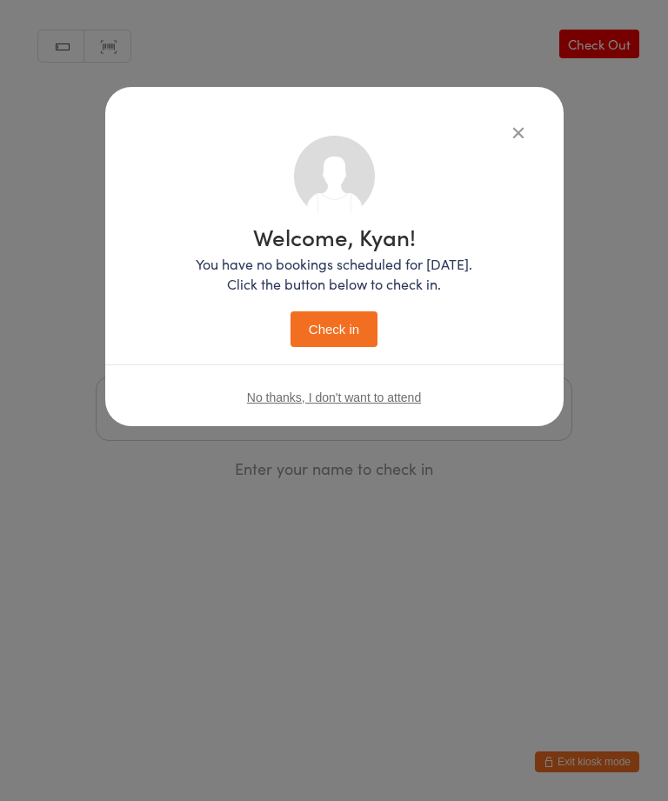
click at [339, 329] on button "Check in" at bounding box center [333, 329] width 87 height 36
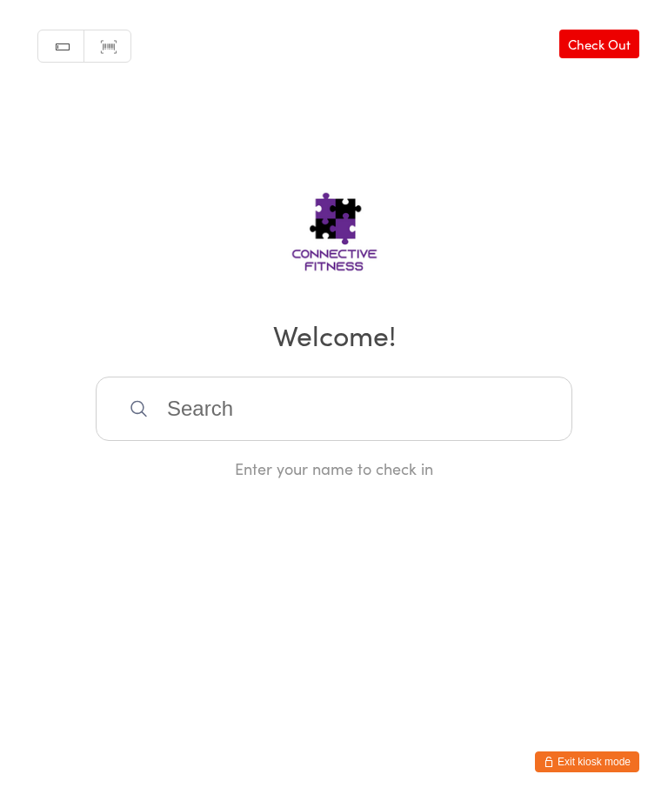
click at [204, 429] on input "search" at bounding box center [334, 408] width 476 height 64
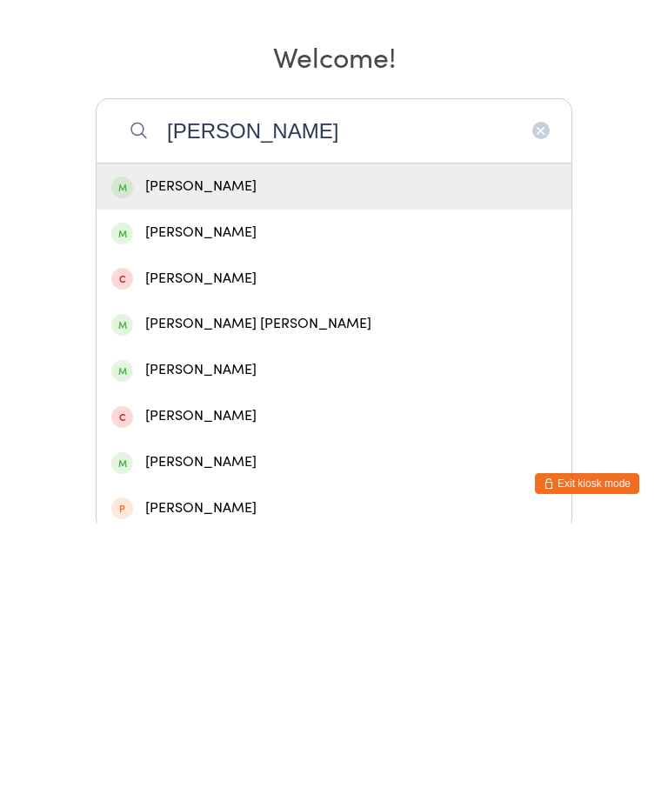
type input "[PERSON_NAME]"
click at [159, 453] on div "[PERSON_NAME]" at bounding box center [333, 464] width 445 height 23
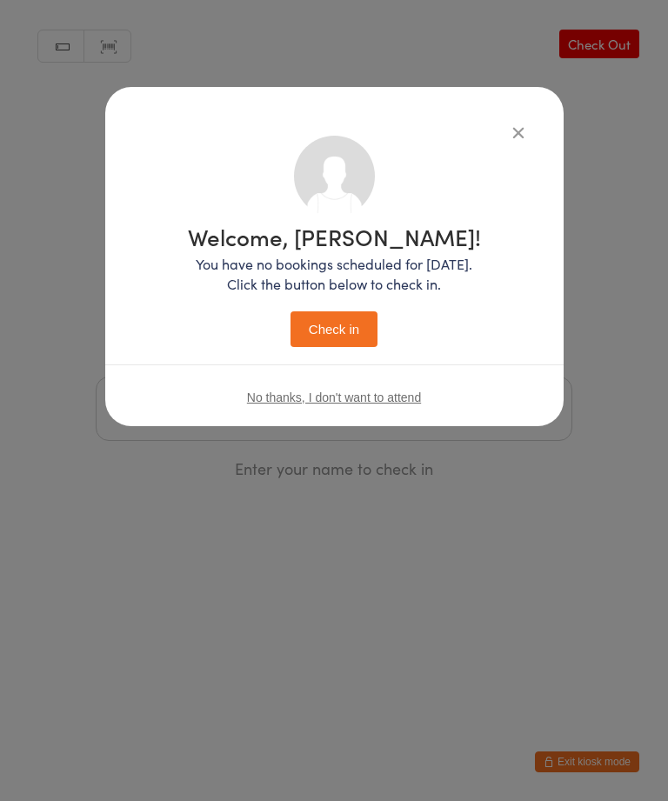
click at [314, 337] on button "Check in" at bounding box center [333, 329] width 87 height 36
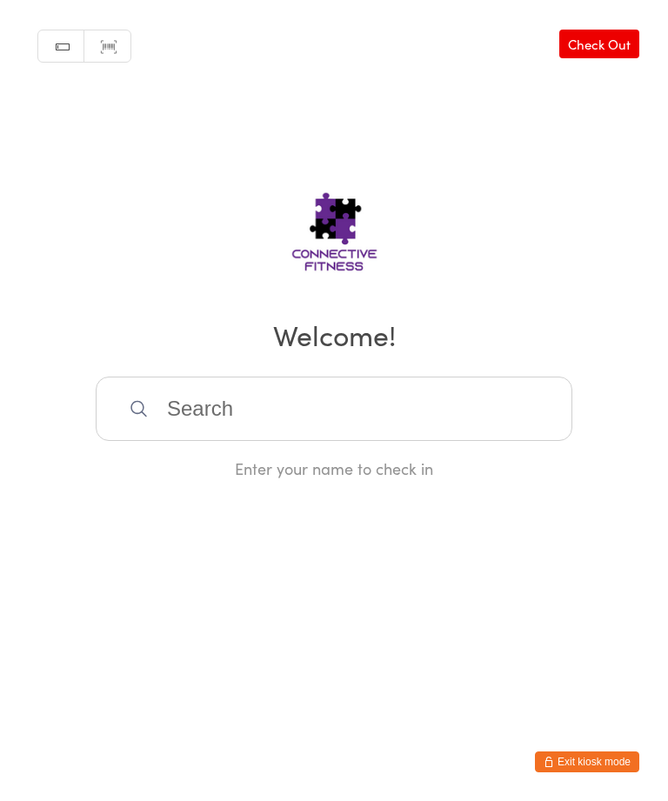
click at [226, 416] on input "search" at bounding box center [334, 408] width 476 height 64
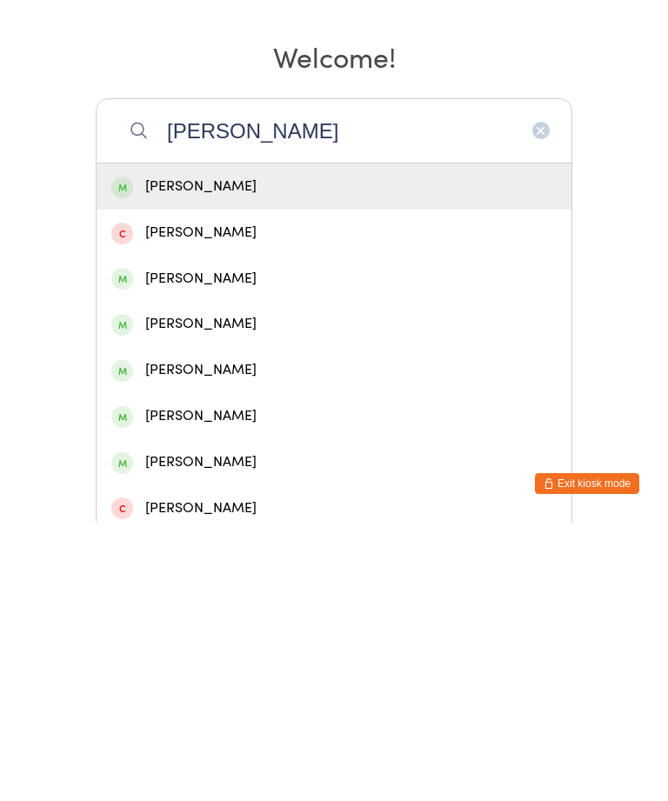
type input "[PERSON_NAME]"
click at [268, 453] on div "[PERSON_NAME]" at bounding box center [333, 464] width 445 height 23
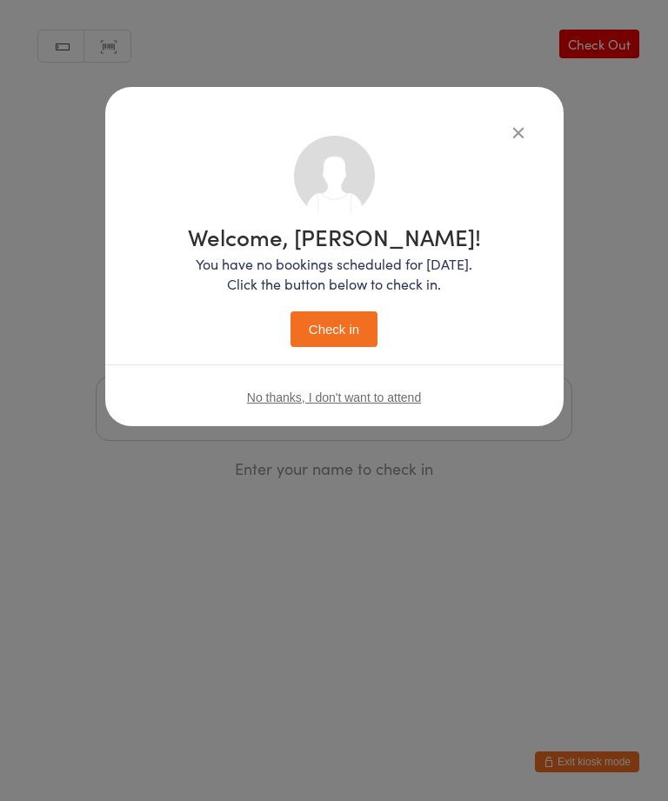
click at [359, 322] on button "Check in" at bounding box center [333, 329] width 87 height 36
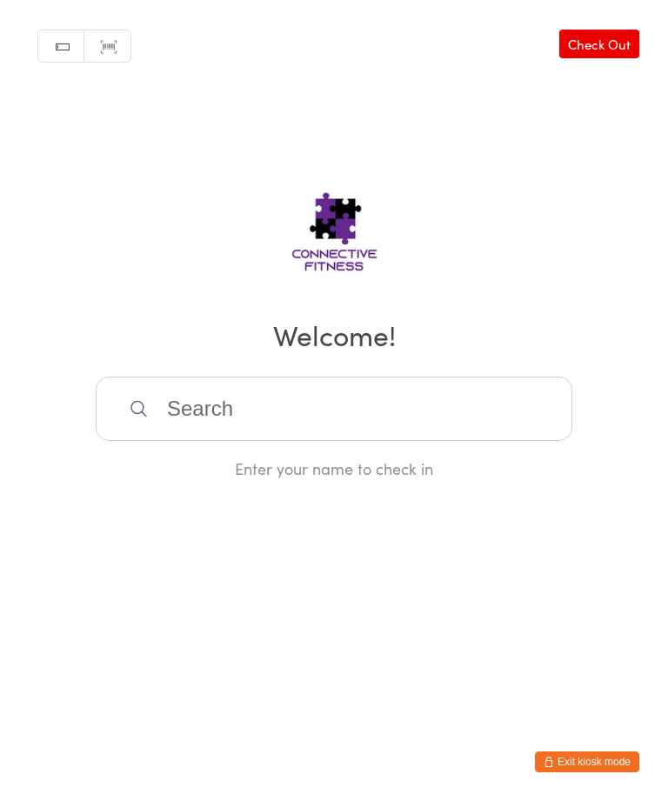
click at [209, 437] on input "search" at bounding box center [334, 408] width 476 height 64
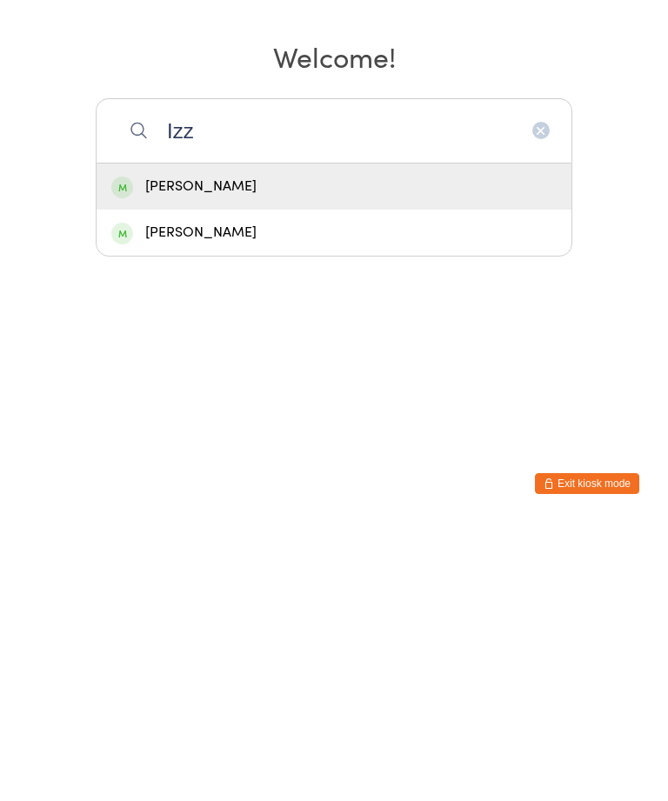
type input "Izz"
click at [194, 453] on div "[PERSON_NAME]" at bounding box center [333, 464] width 445 height 23
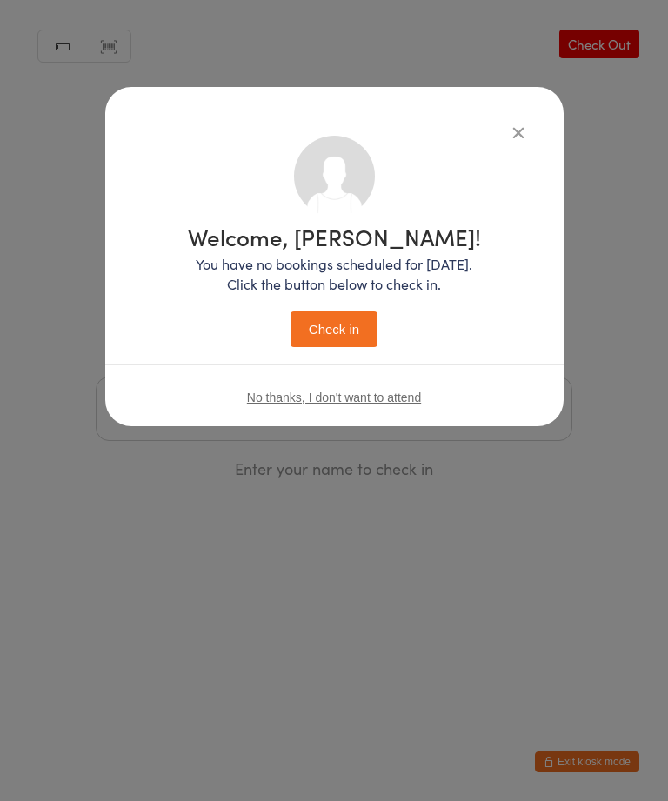
click at [347, 302] on div "Welcome, [PERSON_NAME]! You have no bookings scheduled for [DATE]. Click the bu…" at bounding box center [334, 286] width 293 height 122
click at [335, 341] on button "Check in" at bounding box center [333, 329] width 87 height 36
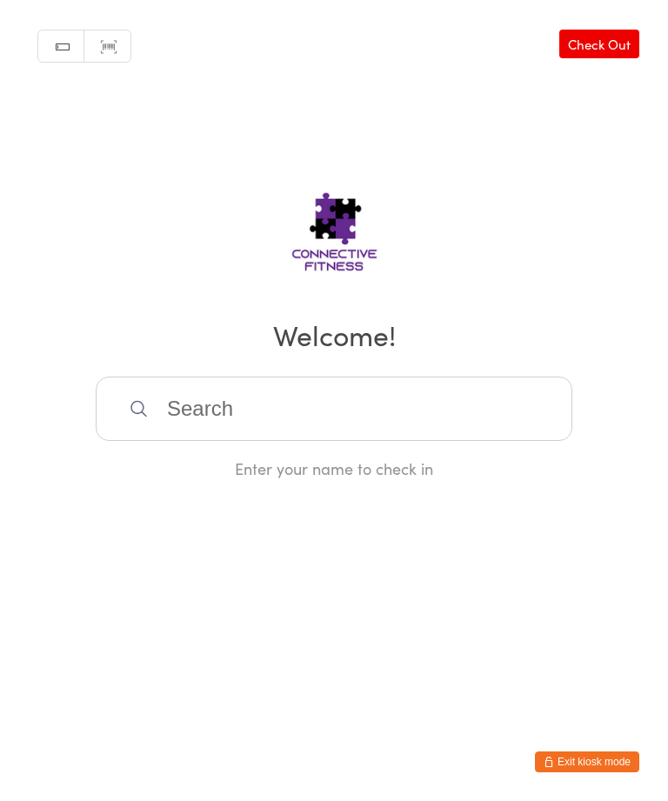
click at [432, 407] on input "search" at bounding box center [334, 408] width 476 height 64
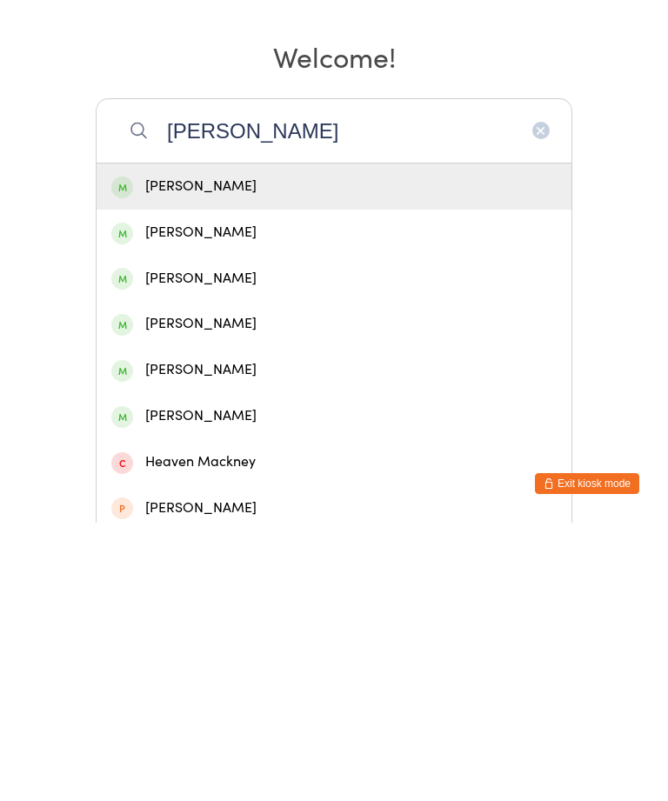
type input "[PERSON_NAME]"
click at [256, 453] on div "[PERSON_NAME]" at bounding box center [333, 464] width 445 height 23
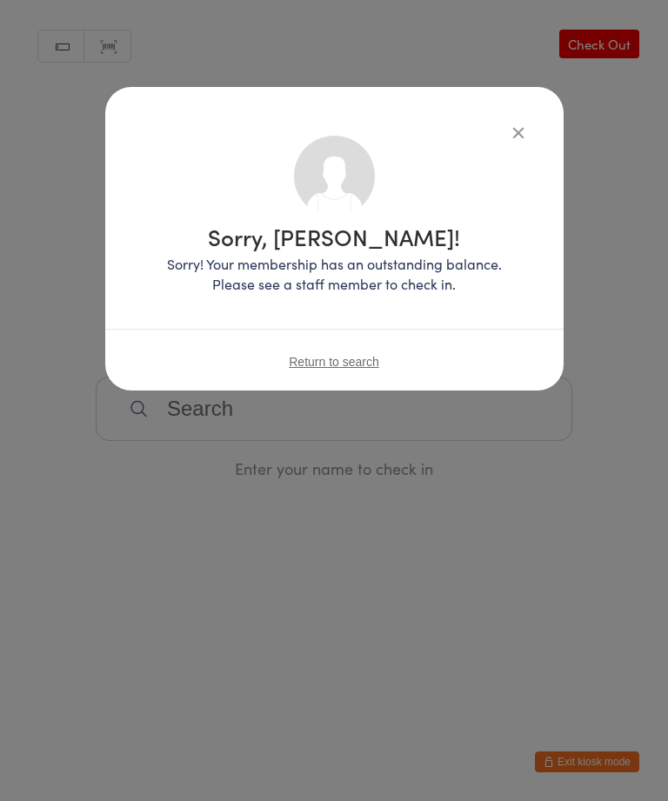
click at [508, 135] on icon "button" at bounding box center [517, 132] width 19 height 19
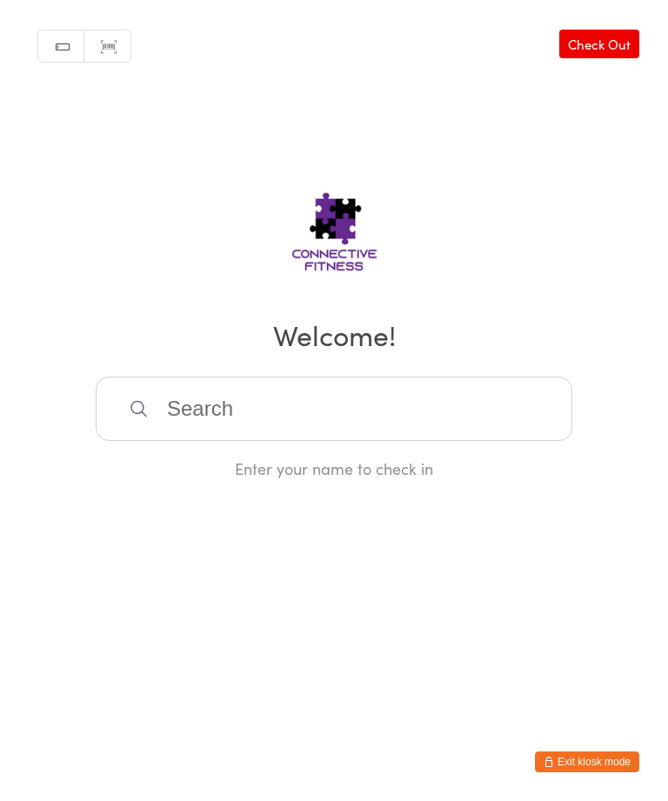
click at [229, 426] on input "search" at bounding box center [334, 408] width 476 height 64
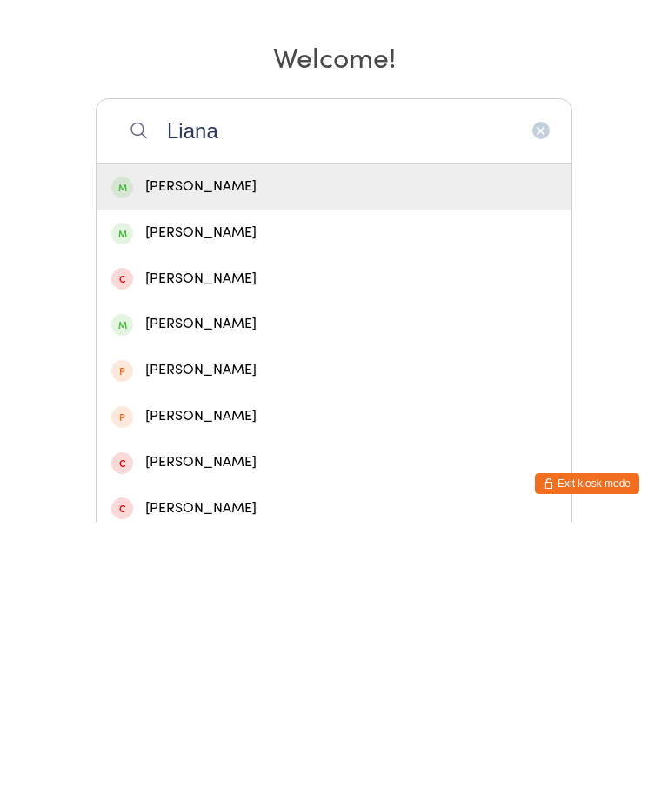
type input "Liana"
click at [225, 453] on div "[PERSON_NAME]" at bounding box center [333, 464] width 445 height 23
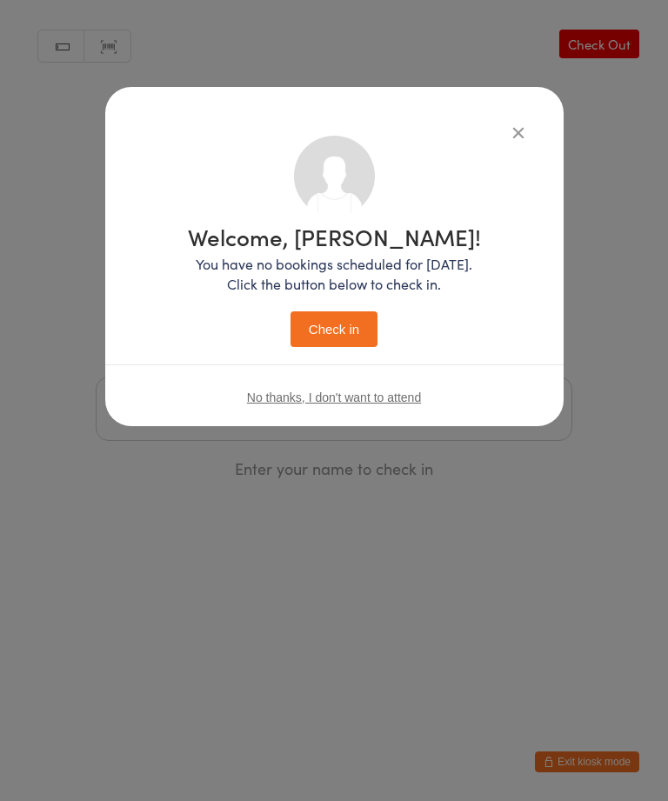
click at [354, 329] on button "Check in" at bounding box center [333, 329] width 87 height 36
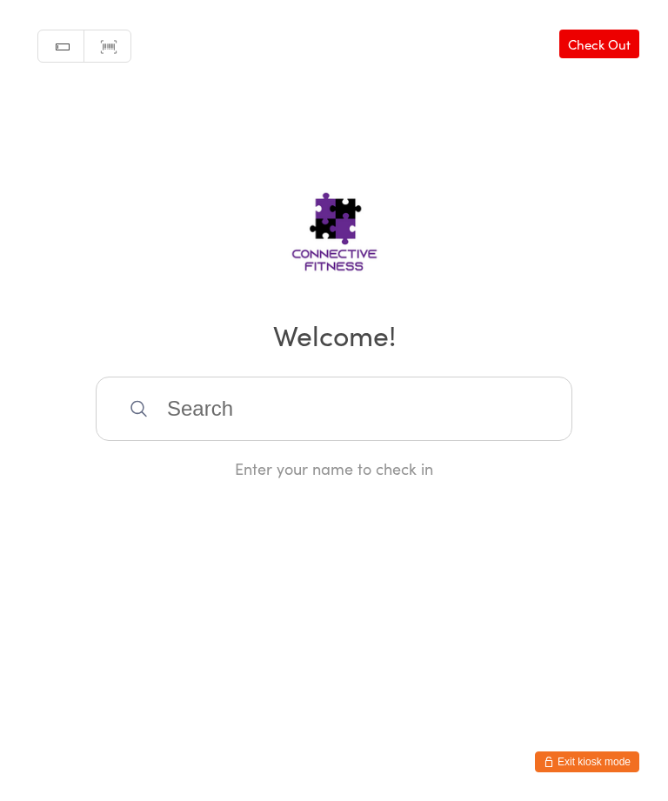
click at [457, 427] on input "search" at bounding box center [334, 408] width 476 height 64
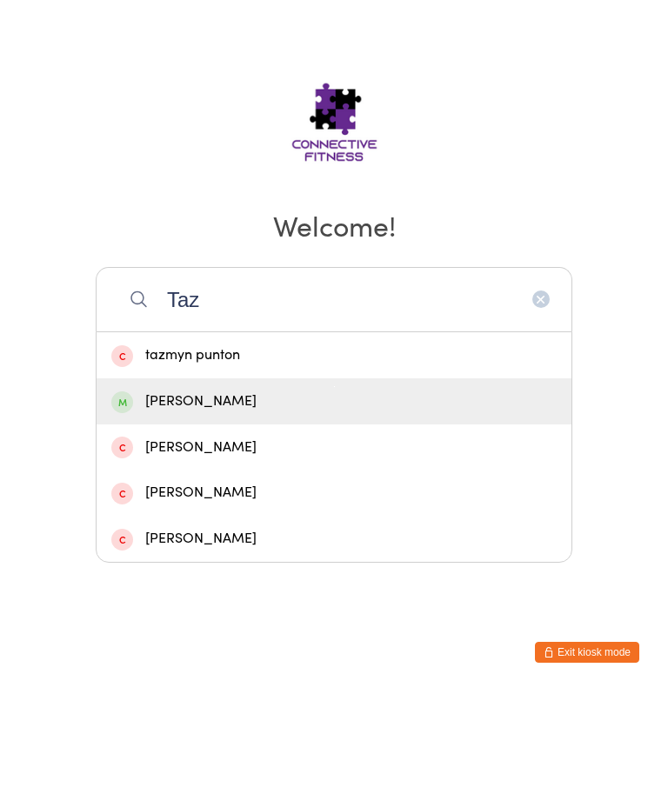
type input "Taz"
click at [241, 488] on div "[PERSON_NAME]" at bounding box center [333, 511] width 475 height 46
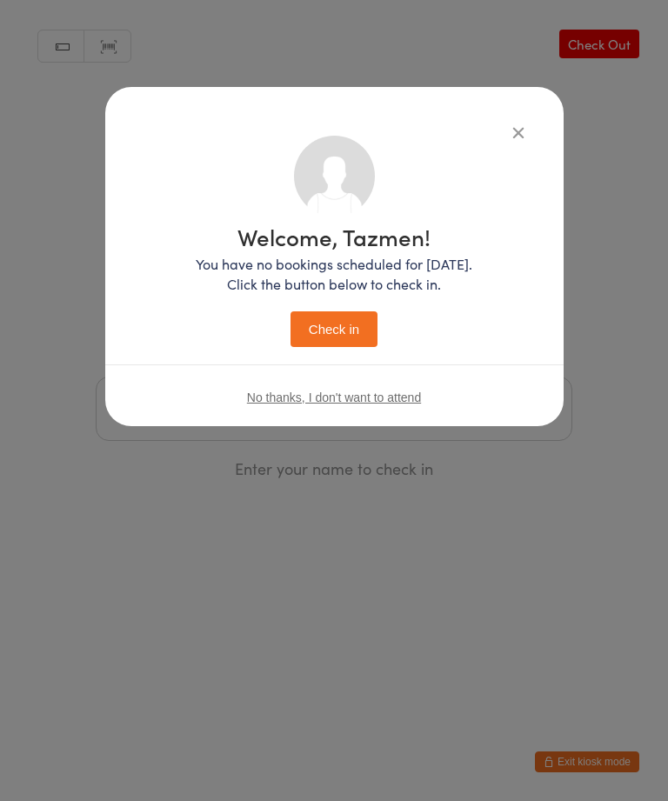
click at [333, 320] on button "Check in" at bounding box center [333, 329] width 87 height 36
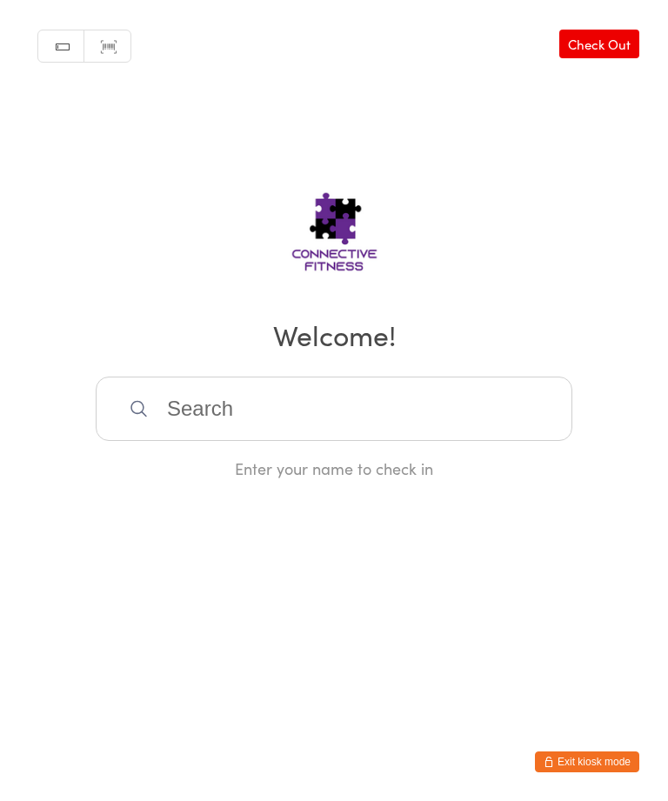
click at [426, 402] on input "search" at bounding box center [334, 408] width 476 height 64
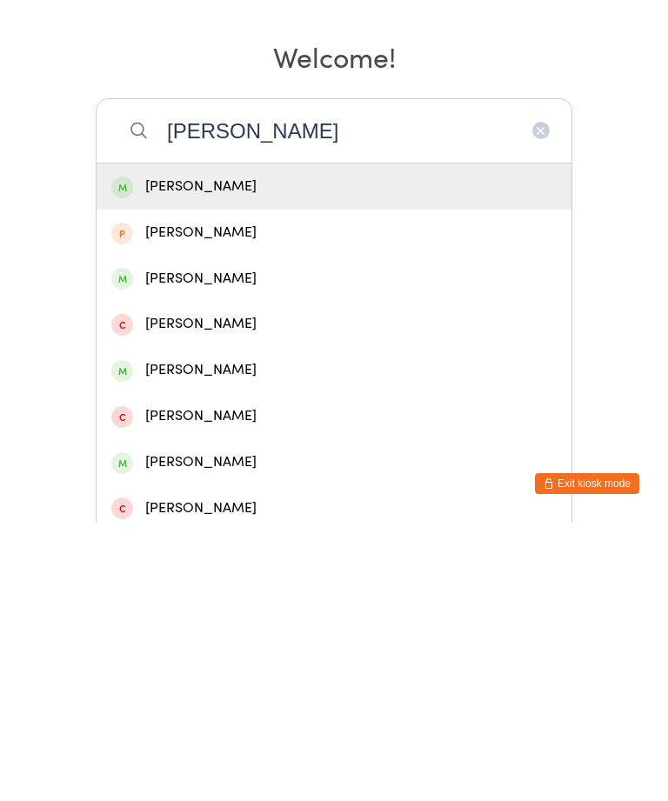
type input "[PERSON_NAME]"
click at [413, 453] on div "[PERSON_NAME]" at bounding box center [333, 464] width 445 height 23
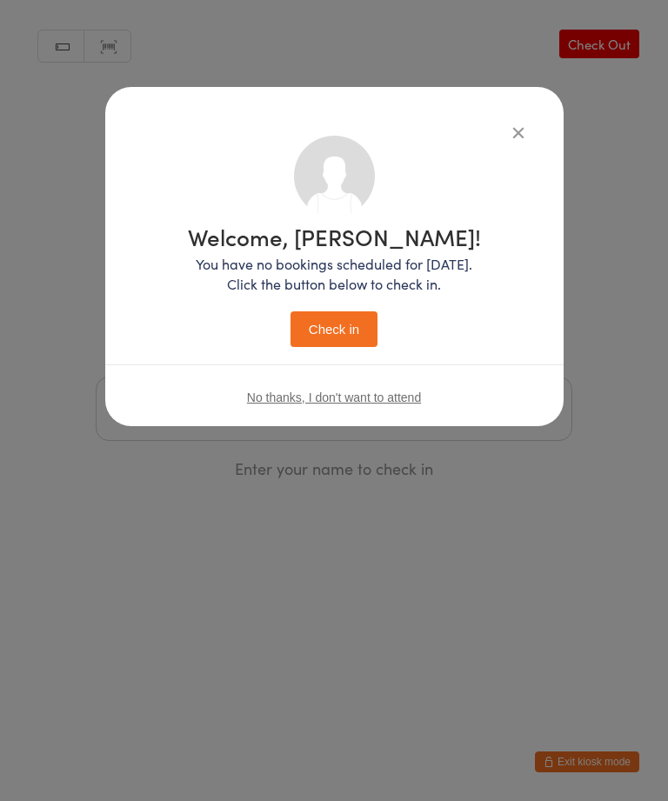
click at [338, 322] on button "Check in" at bounding box center [333, 329] width 87 height 36
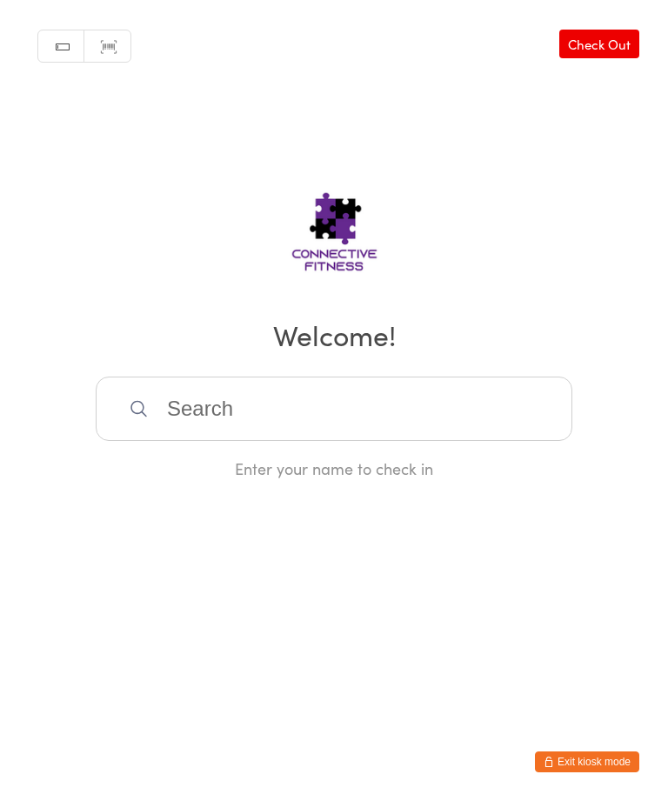
click at [608, 73] on div "Manual search Scanner input Check Out Welcome! Enter your name to check in" at bounding box center [334, 239] width 668 height 479
click at [630, 47] on link "Check Out" at bounding box center [599, 44] width 80 height 29
click at [511, 424] on input "search" at bounding box center [334, 408] width 476 height 64
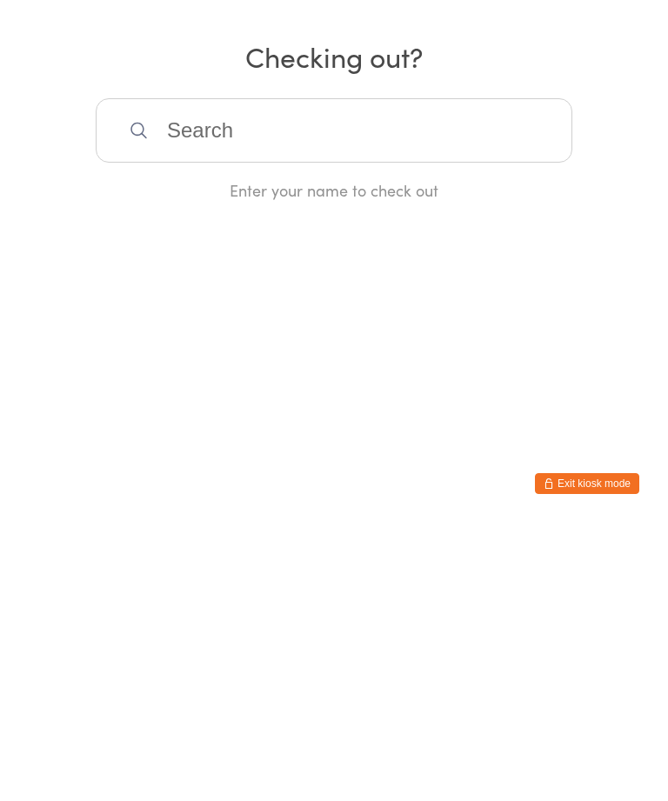
click at [462, 441] on html "You have now entered Kiosk Mode. Members will be able to check themselves in us…" at bounding box center [334, 400] width 668 height 801
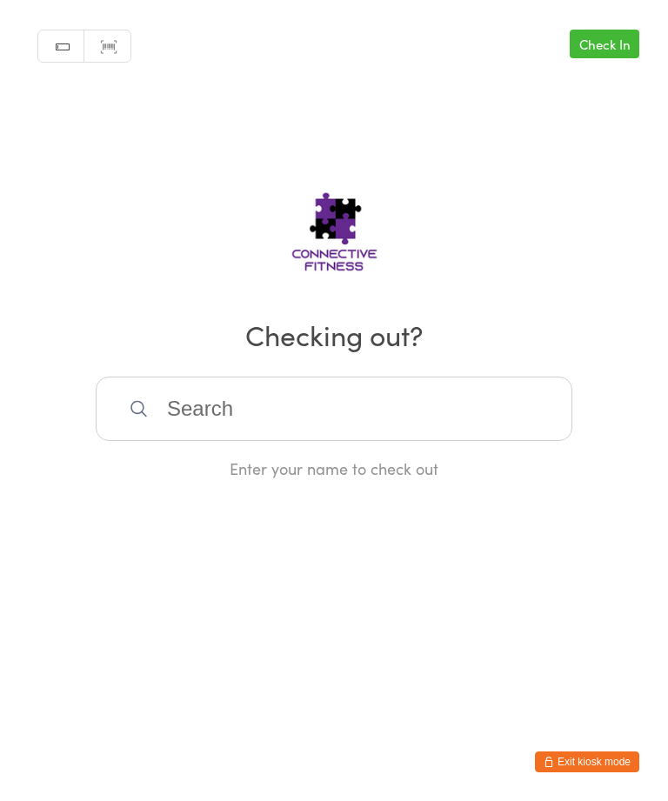
click at [466, 412] on input "search" at bounding box center [334, 408] width 476 height 64
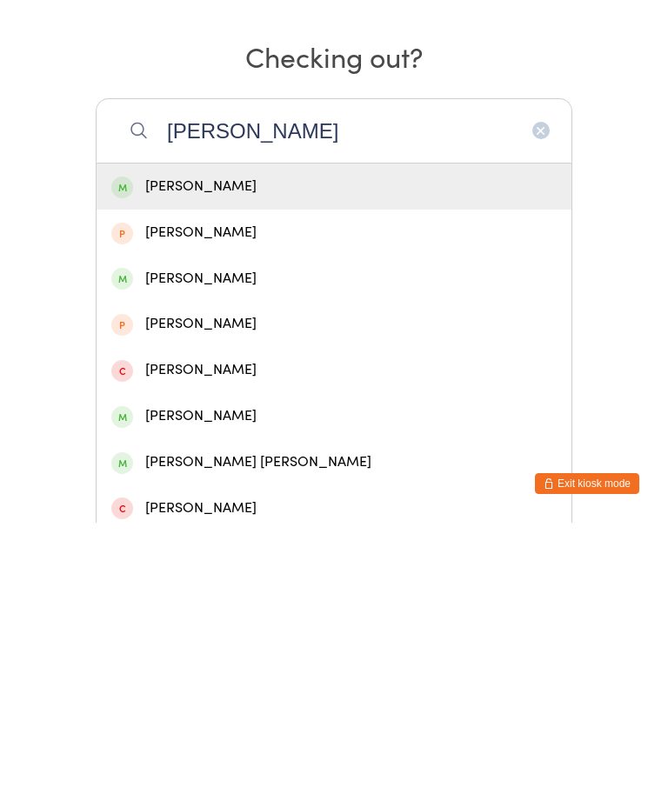
type input "[PERSON_NAME]"
click at [367, 453] on div "[PERSON_NAME]" at bounding box center [333, 464] width 445 height 23
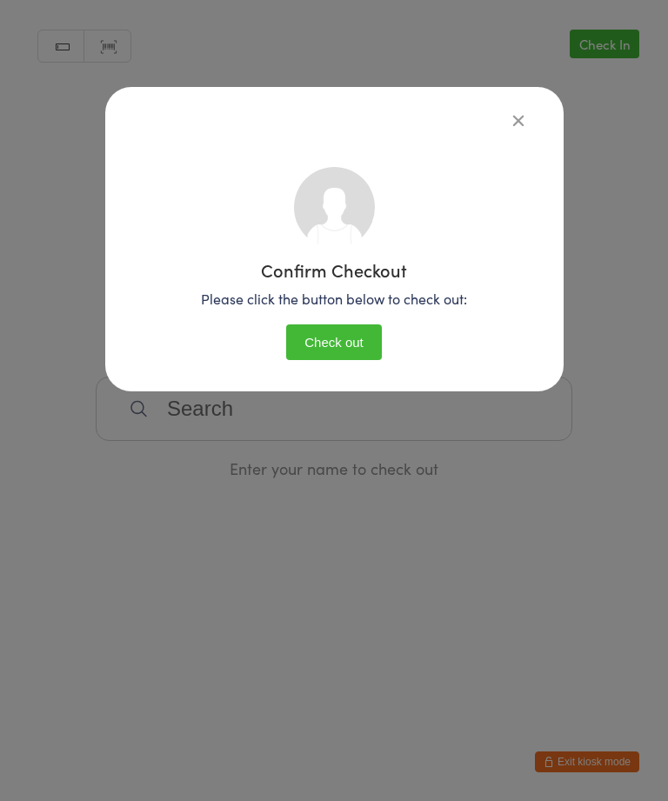
click at [366, 360] on button "Check out" at bounding box center [334, 342] width 96 height 36
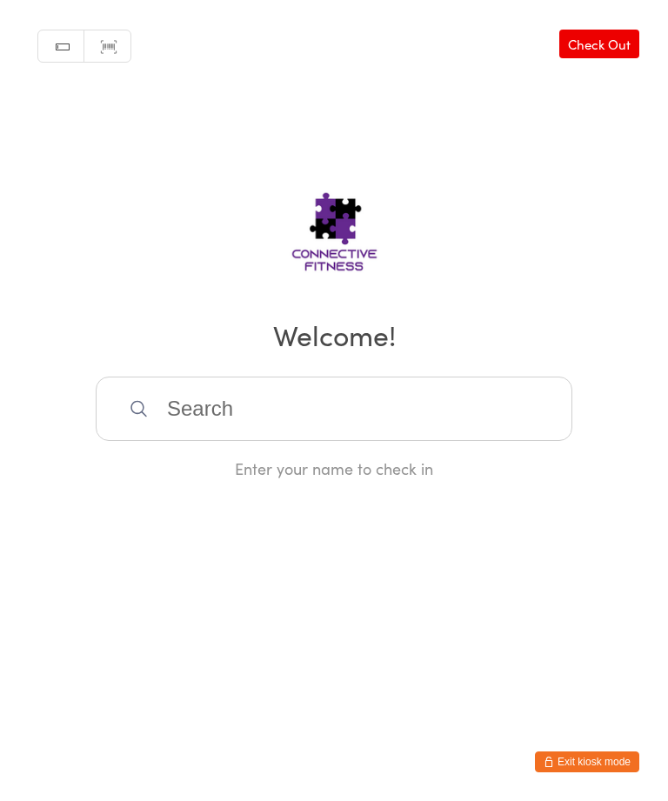
click at [606, 38] on link "Check Out" at bounding box center [599, 44] width 80 height 29
click at [346, 414] on input "search" at bounding box center [334, 408] width 476 height 64
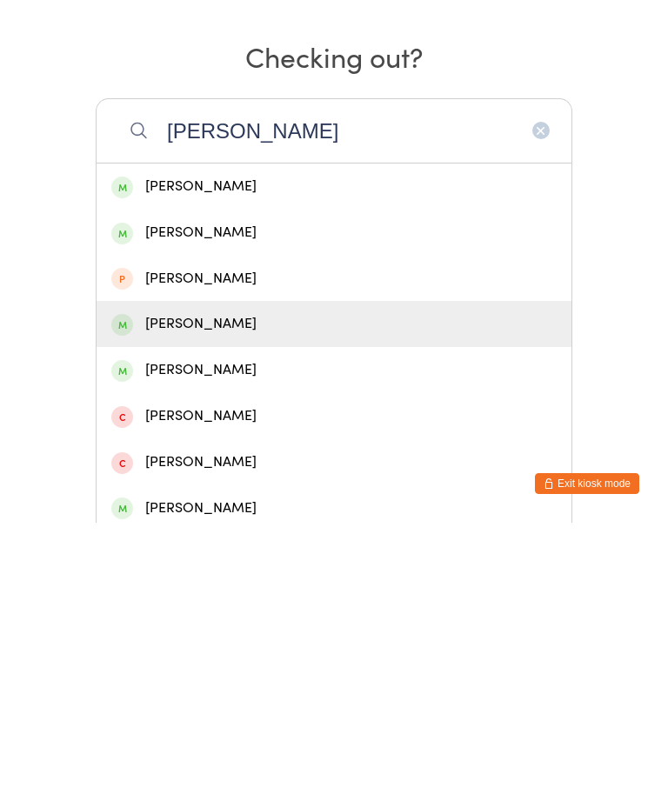
type input "[PERSON_NAME]"
click at [170, 590] on div "[PERSON_NAME]" at bounding box center [333, 601] width 445 height 23
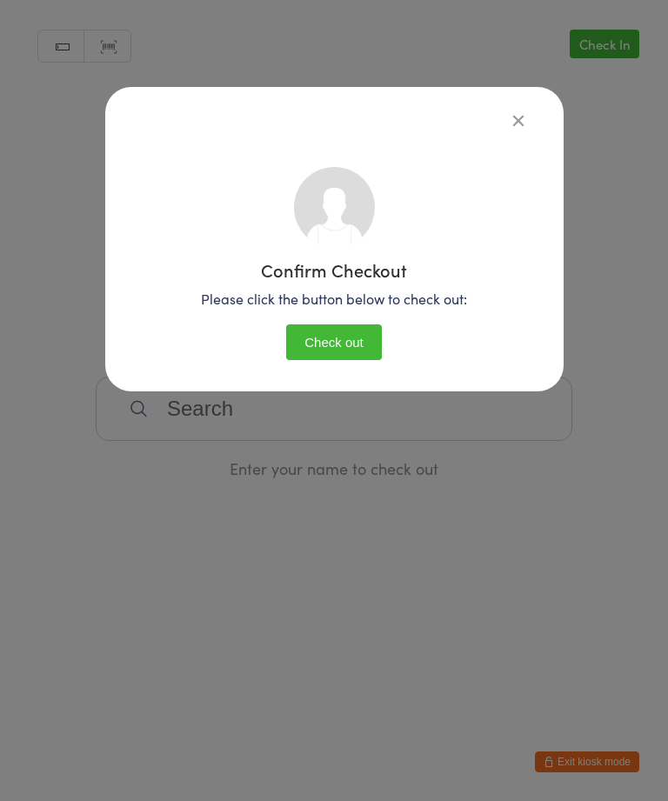
click at [331, 351] on button "Check out" at bounding box center [334, 342] width 96 height 36
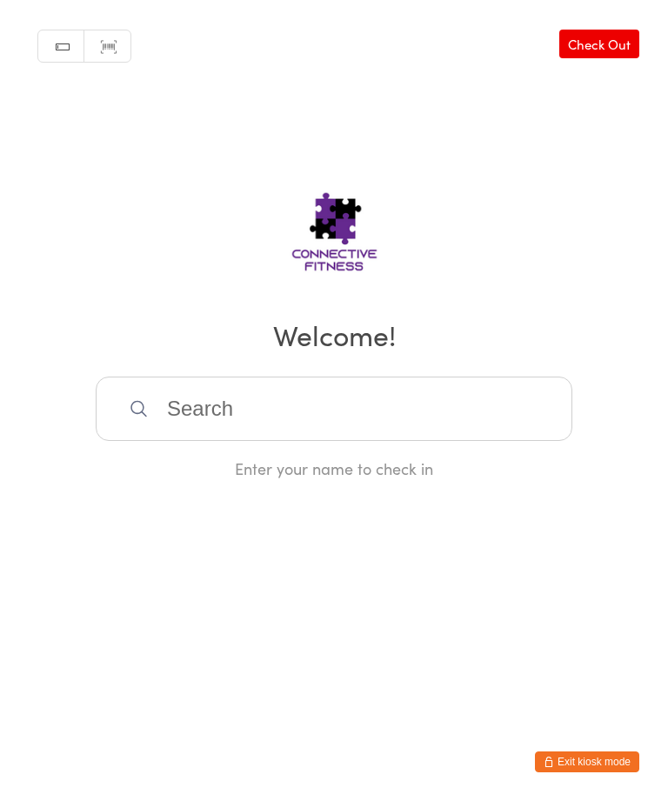
click at [263, 430] on input "search" at bounding box center [334, 408] width 476 height 64
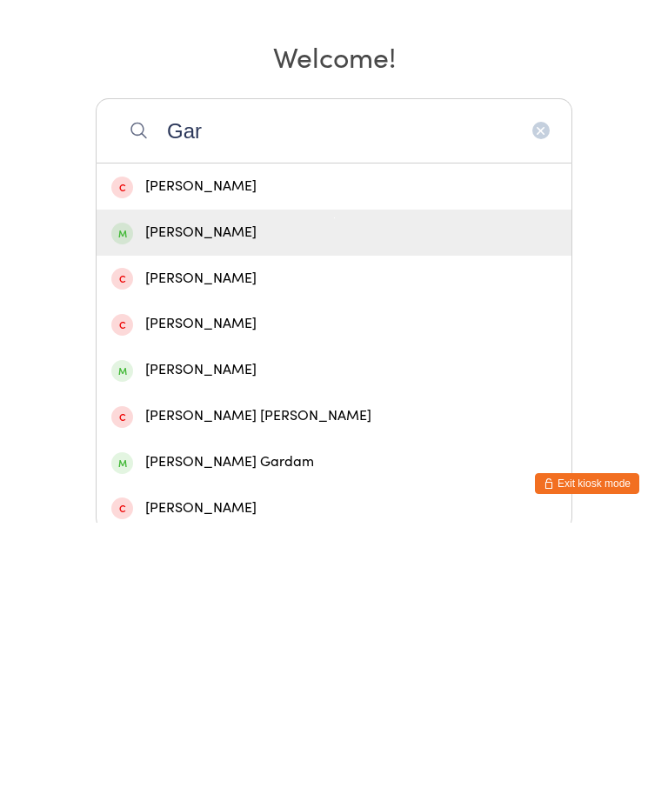
type input "Gar"
click at [196, 499] on div "[PERSON_NAME]" at bounding box center [333, 510] width 445 height 23
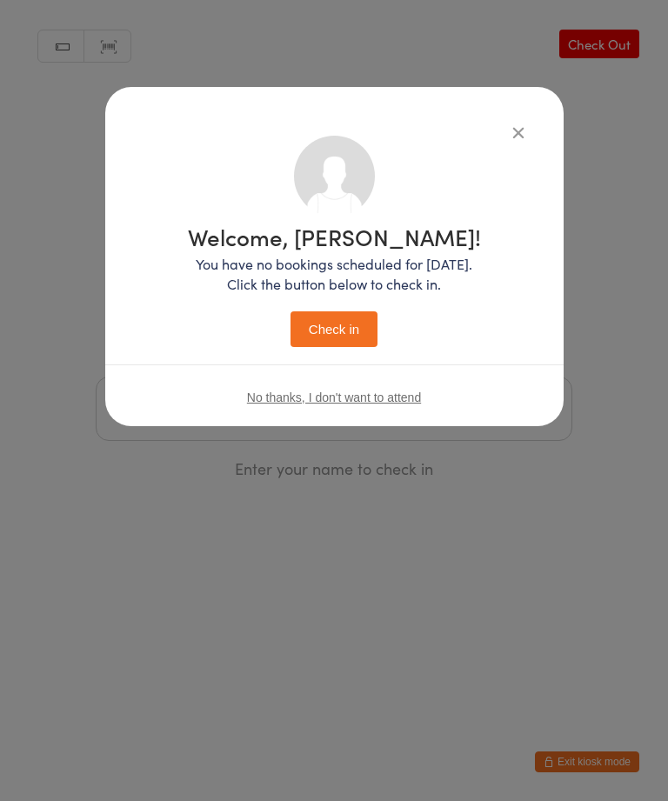
click at [347, 327] on button "Check in" at bounding box center [333, 329] width 87 height 36
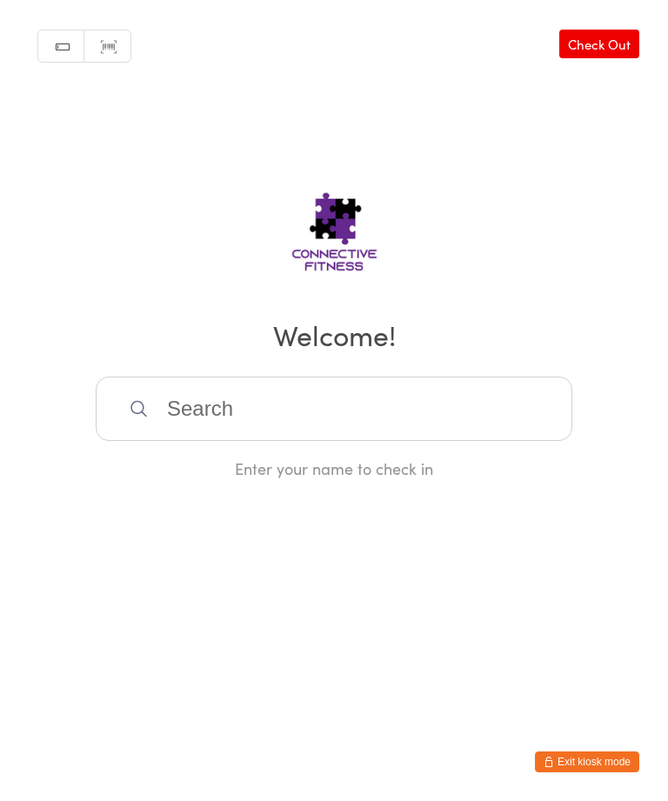
click at [652, 50] on div "Manual search Scanner input Check Out Welcome! Enter your name to check in" at bounding box center [334, 239] width 668 height 479
click at [605, 47] on link "Check Out" at bounding box center [599, 44] width 80 height 29
click at [401, 426] on input "search" at bounding box center [334, 408] width 476 height 64
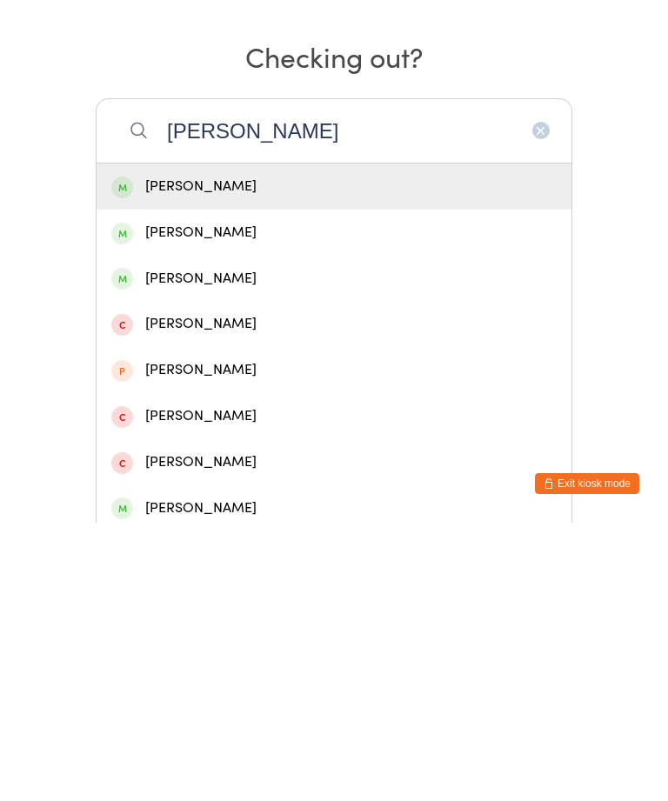
type input "[PERSON_NAME]"
click at [189, 453] on div "[PERSON_NAME]" at bounding box center [333, 464] width 445 height 23
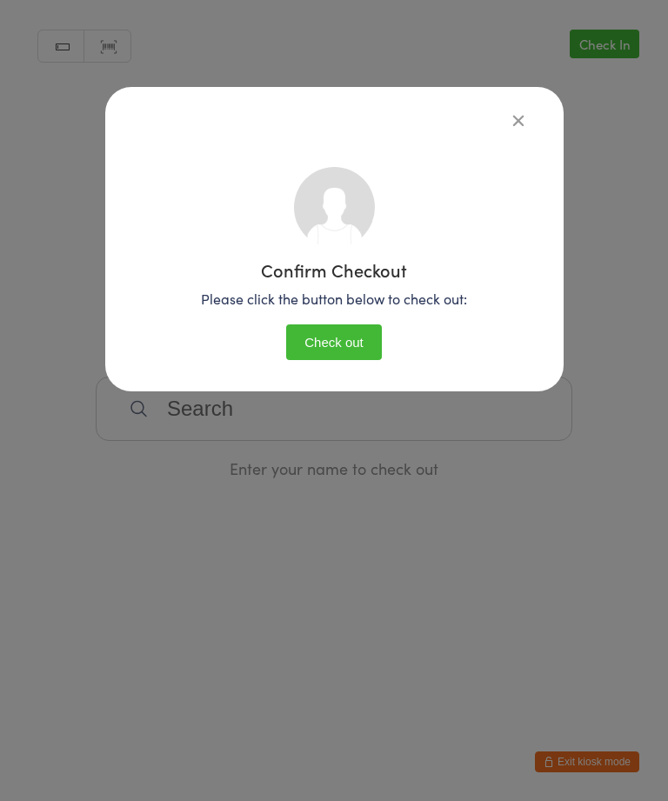
click at [305, 349] on button "Check out" at bounding box center [334, 342] width 96 height 36
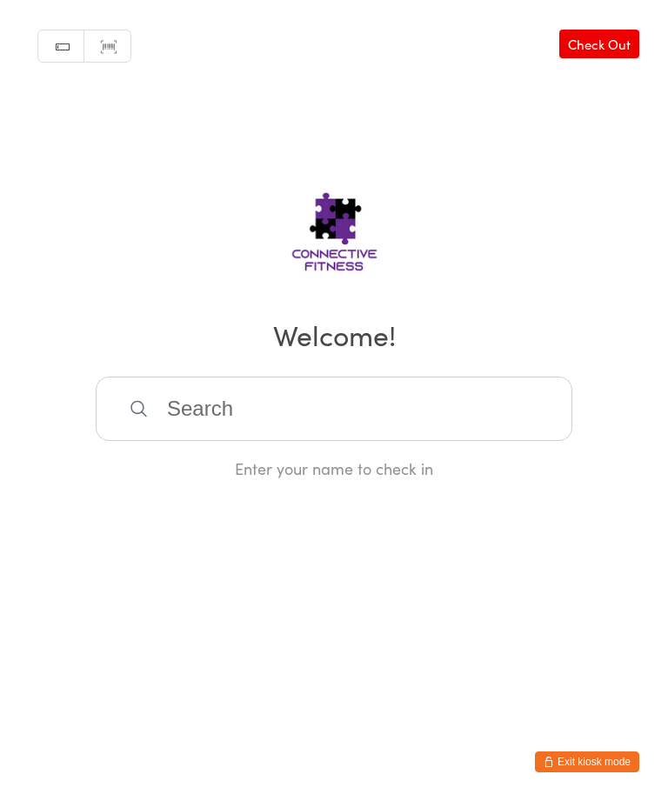
click at [234, 441] on input "search" at bounding box center [334, 408] width 476 height 64
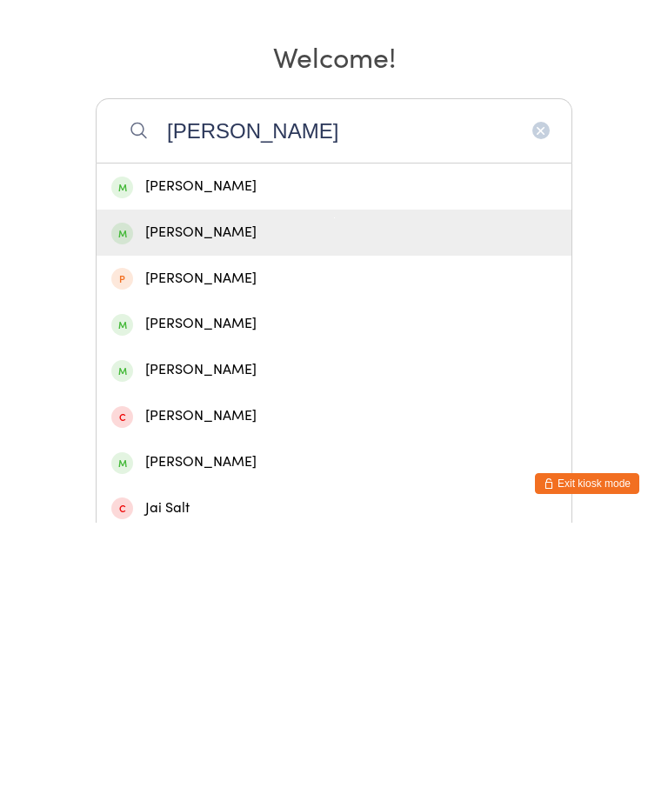
type input "[PERSON_NAME]"
click at [160, 488] on div "[PERSON_NAME]" at bounding box center [333, 511] width 475 height 46
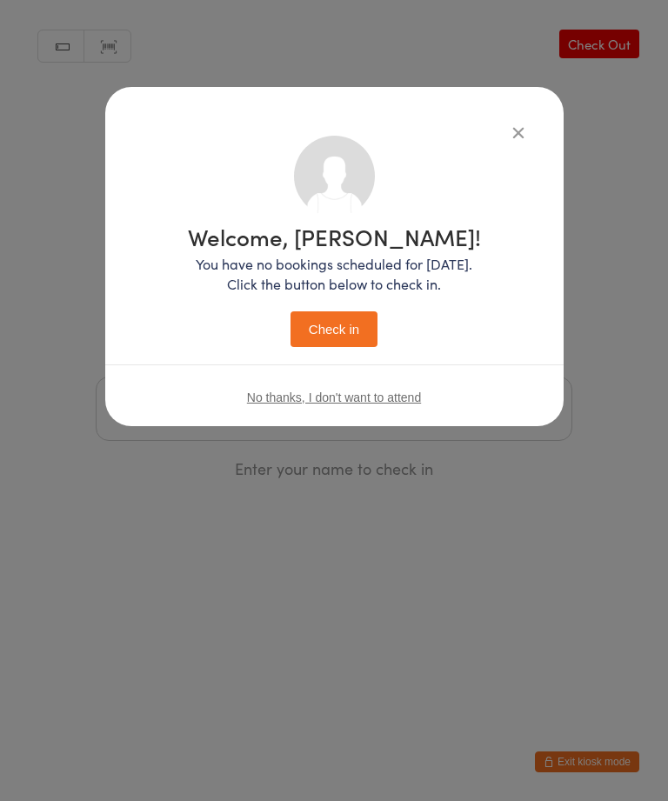
click at [315, 341] on button "Check in" at bounding box center [333, 329] width 87 height 36
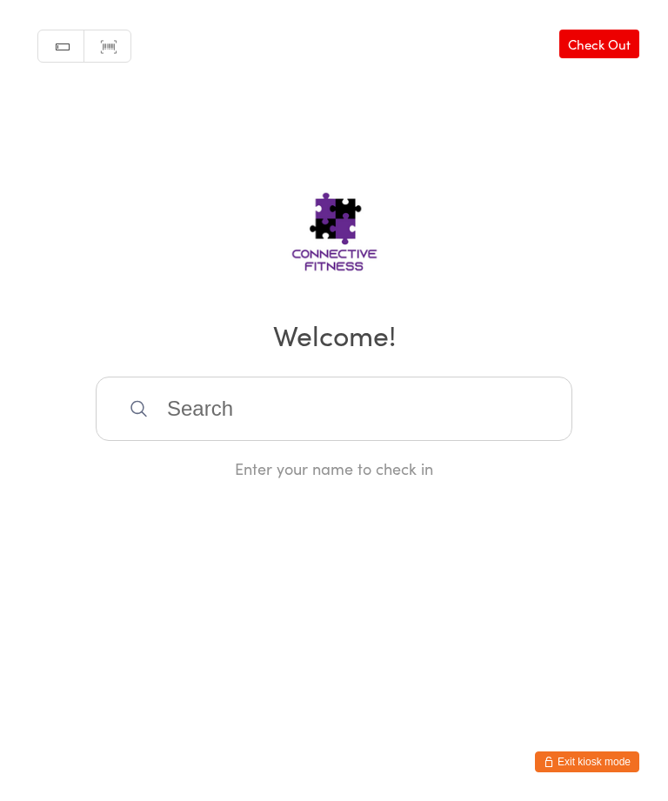
click at [227, 391] on input "search" at bounding box center [334, 408] width 476 height 64
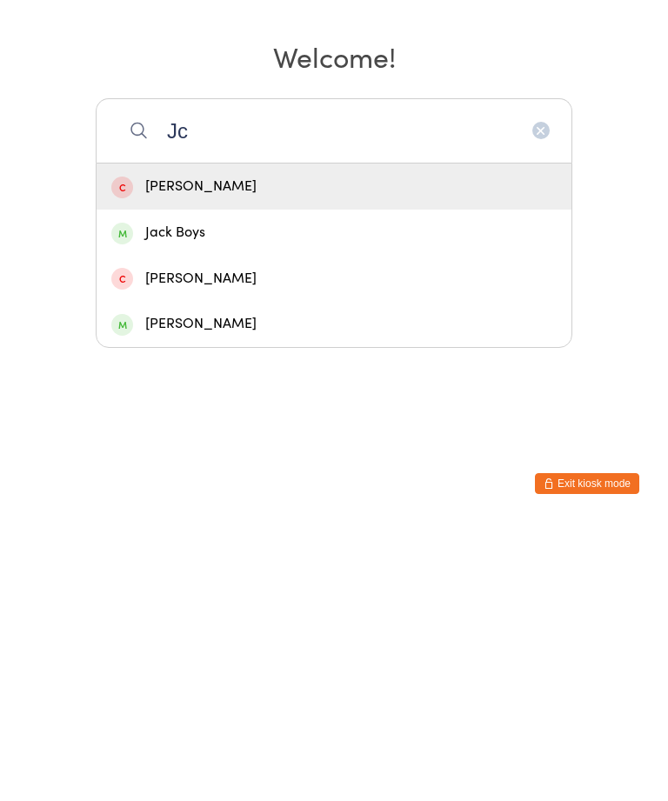
type input "J"
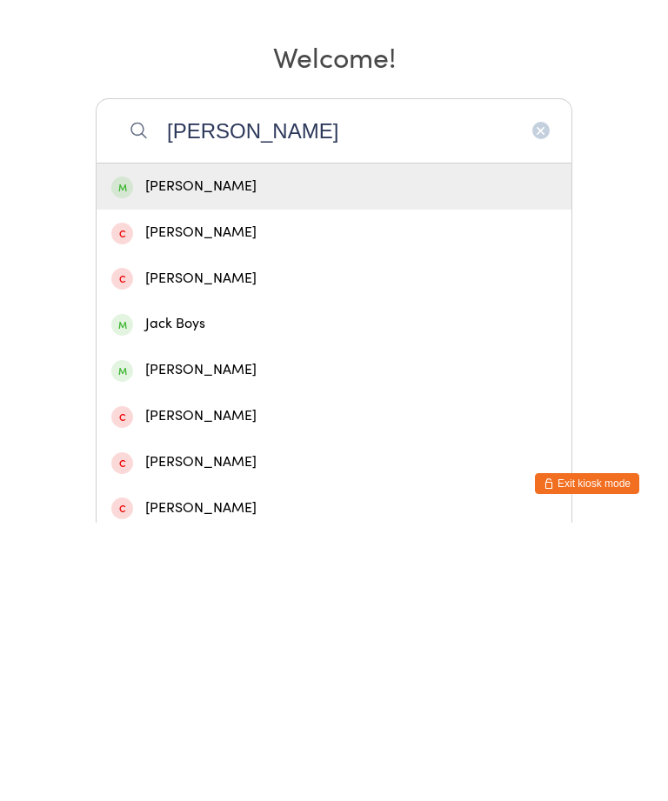
type input "[PERSON_NAME]"
click at [162, 453] on div "[PERSON_NAME]" at bounding box center [333, 464] width 445 height 23
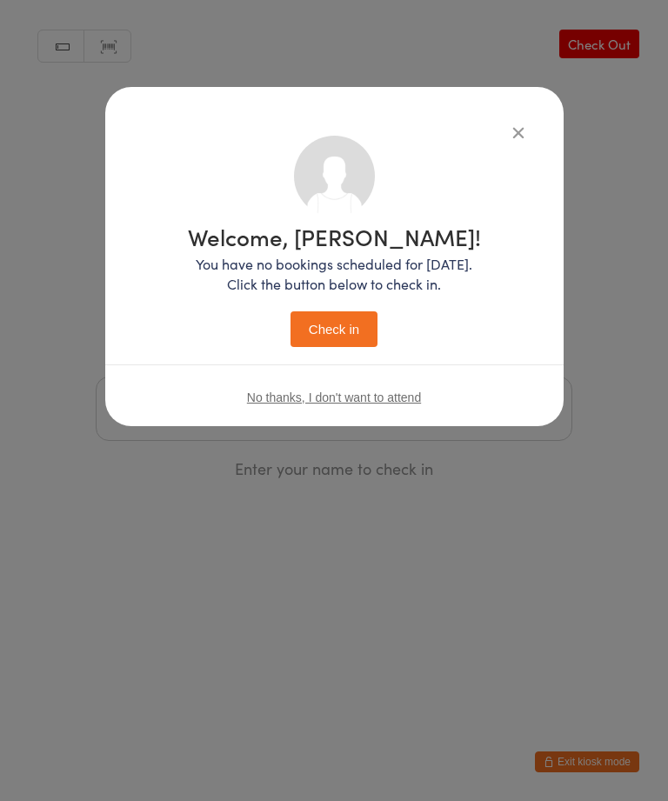
click at [329, 315] on button "Check in" at bounding box center [333, 329] width 87 height 36
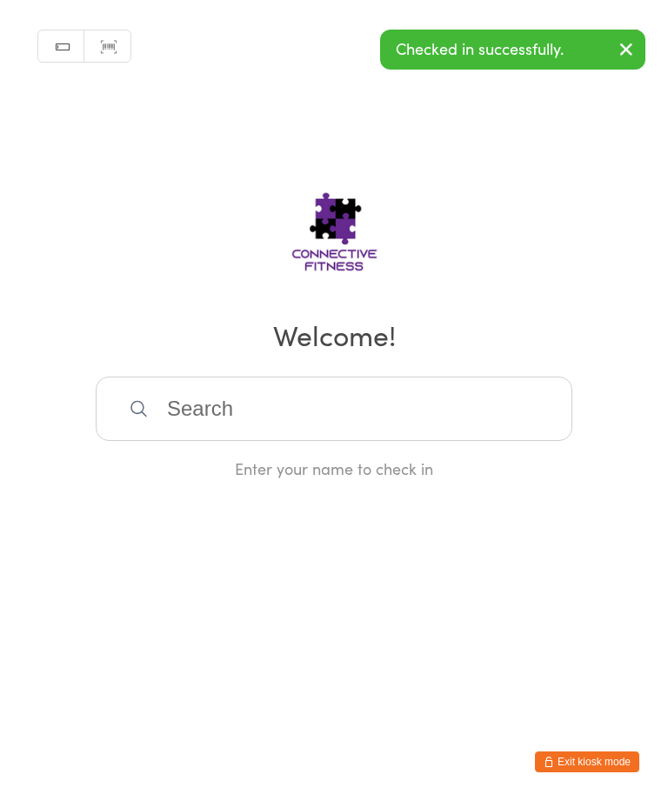
click at [230, 410] on input "search" at bounding box center [334, 408] width 476 height 64
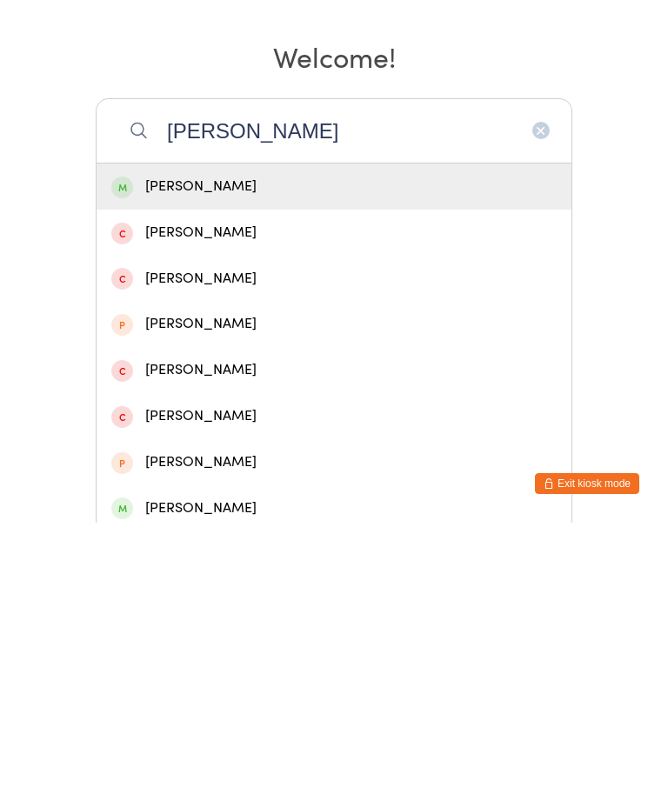
type input "[PERSON_NAME]"
click at [157, 453] on div "[PERSON_NAME]" at bounding box center [333, 464] width 445 height 23
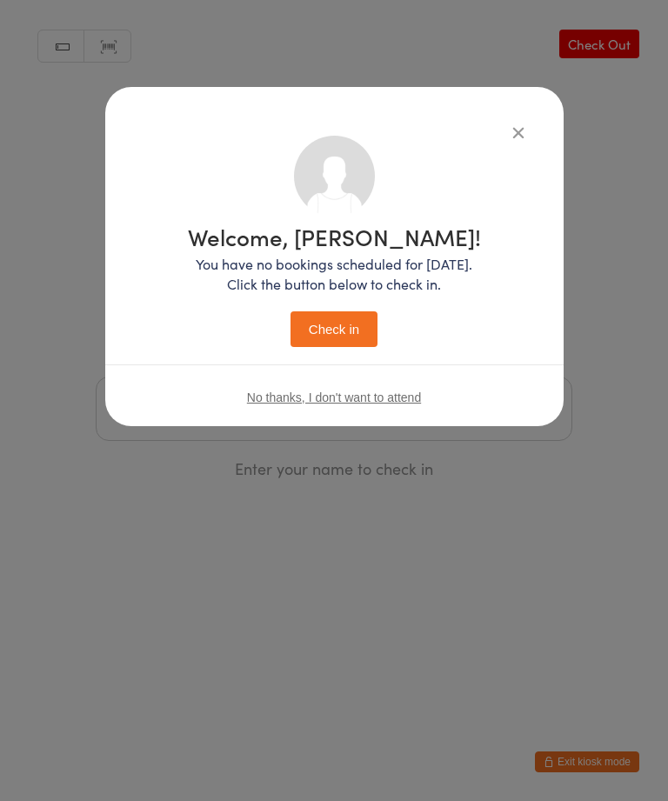
click at [313, 336] on button "Check in" at bounding box center [333, 329] width 87 height 36
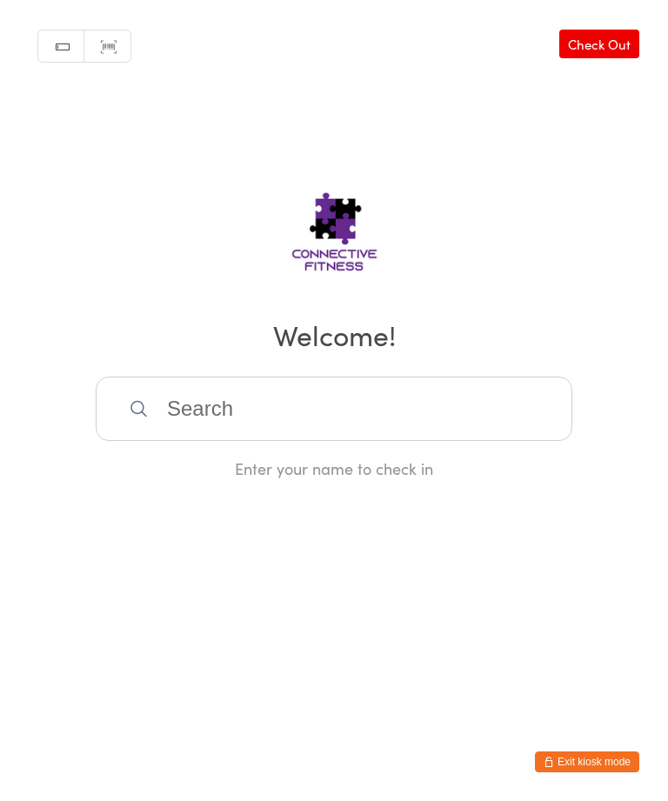
click at [295, 402] on input "search" at bounding box center [334, 408] width 476 height 64
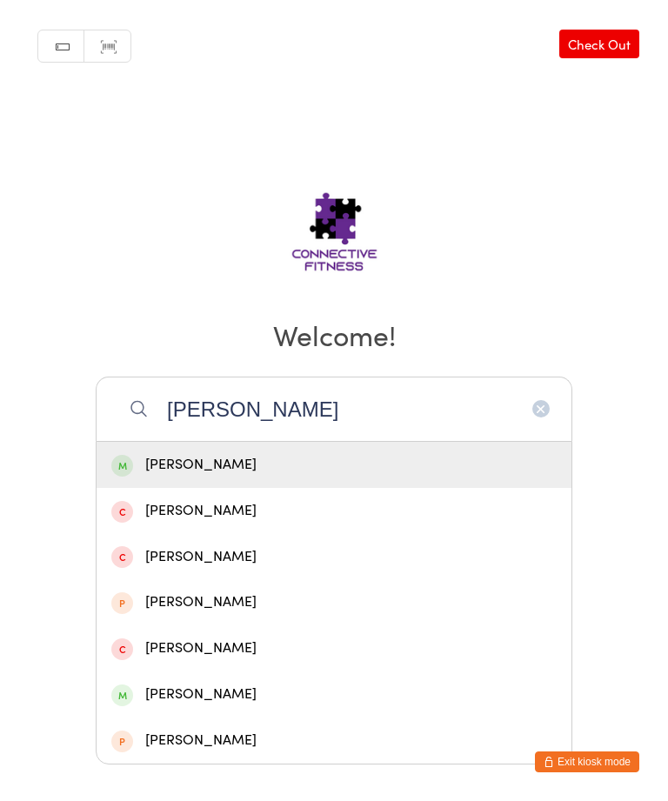
type input "[PERSON_NAME]"
click at [246, 476] on div "[PERSON_NAME]" at bounding box center [333, 464] width 445 height 23
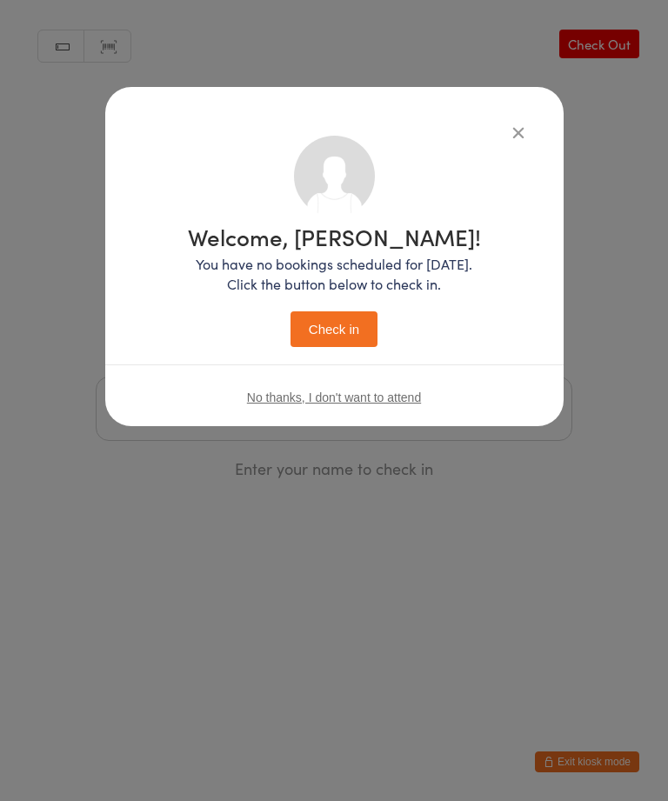
click at [347, 322] on button "Check in" at bounding box center [333, 329] width 87 height 36
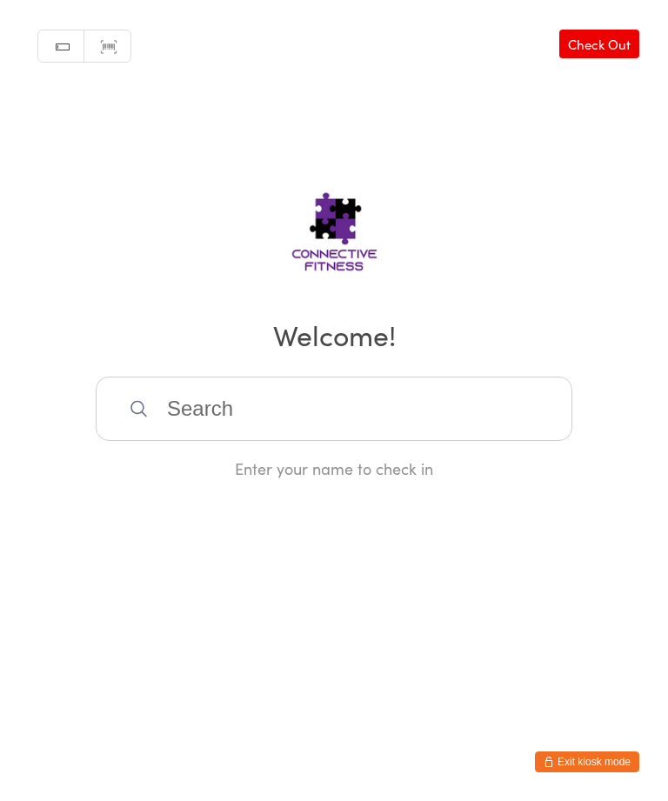
click at [296, 432] on input "search" at bounding box center [334, 408] width 476 height 64
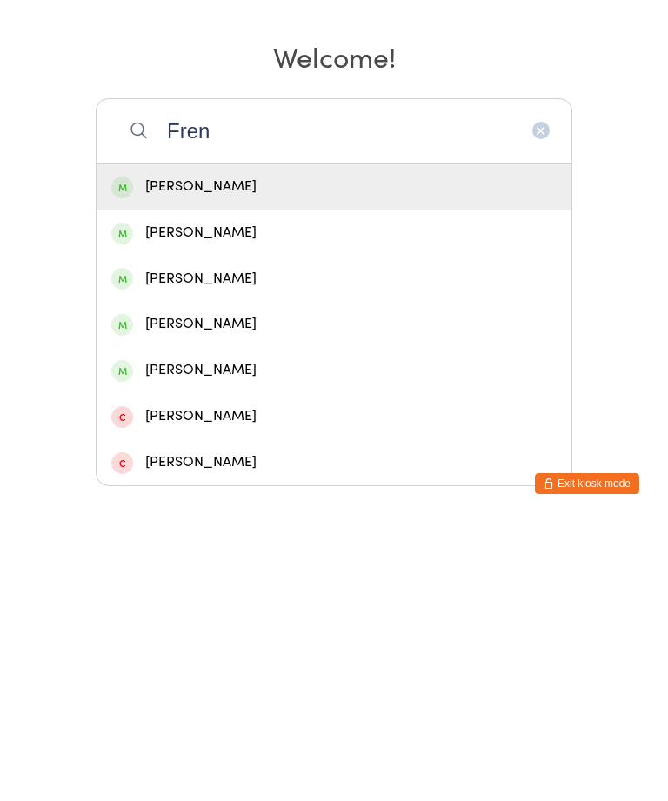
type input "Fren"
click at [244, 499] on div "[PERSON_NAME]" at bounding box center [333, 510] width 445 height 23
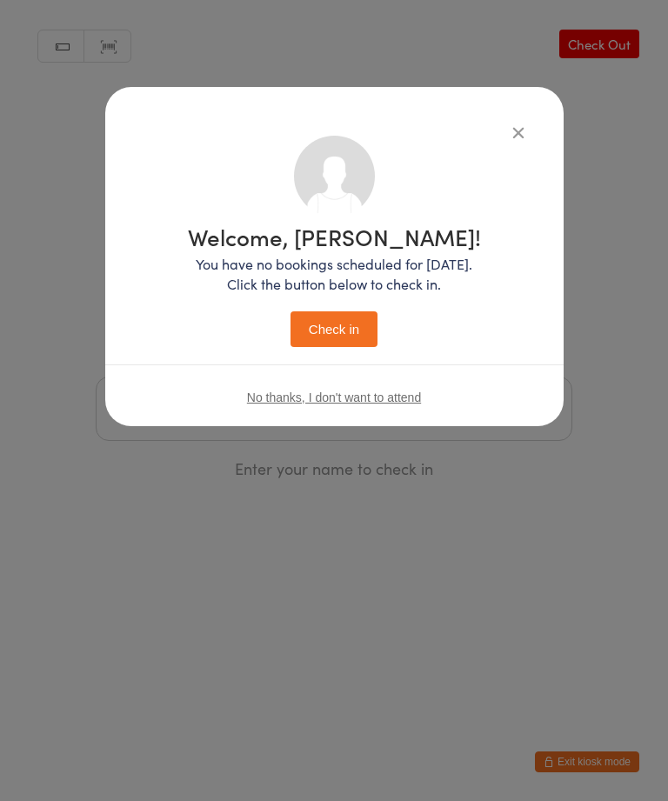
click at [352, 329] on button "Check in" at bounding box center [333, 329] width 87 height 36
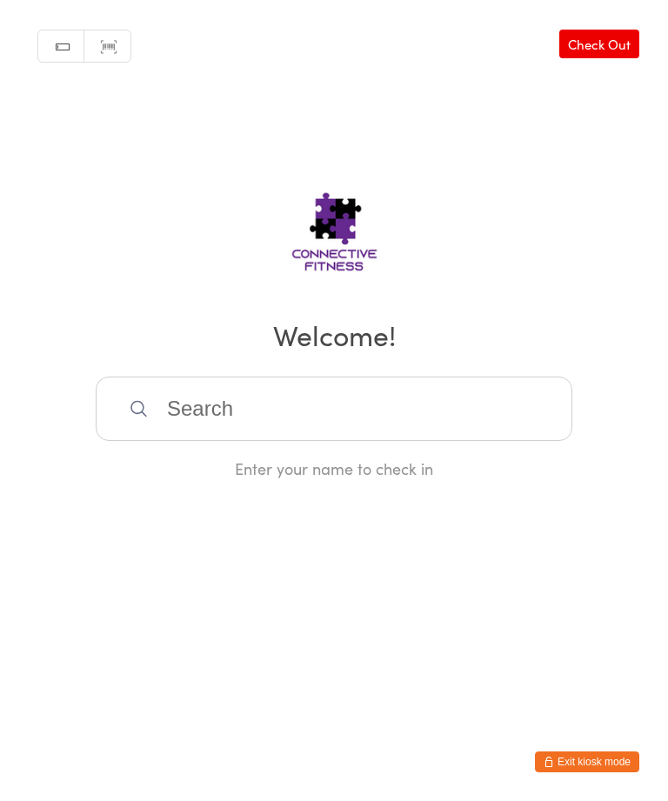
click at [236, 392] on input "search" at bounding box center [334, 408] width 476 height 64
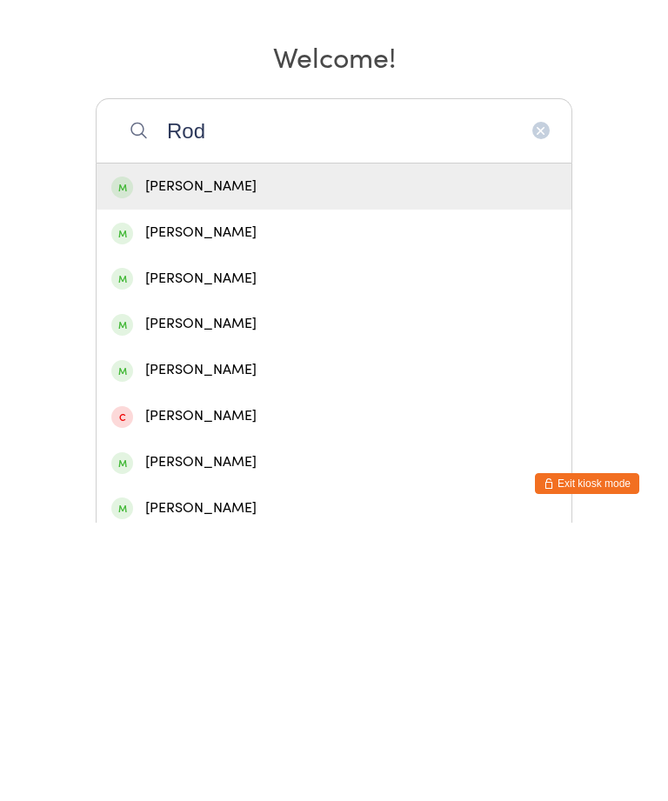
type input "Rod"
click at [242, 545] on div "[PERSON_NAME]" at bounding box center [333, 556] width 445 height 23
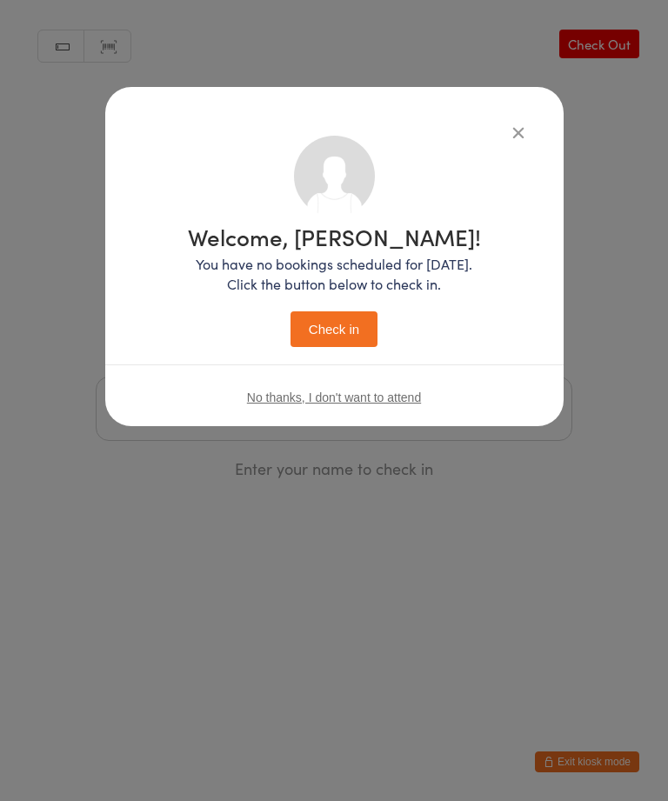
click at [361, 303] on div "Welcome, [PERSON_NAME]! You have no bookings scheduled for [DATE]. Click the bu…" at bounding box center [334, 286] width 293 height 122
click at [352, 318] on button "Check in" at bounding box center [333, 329] width 87 height 36
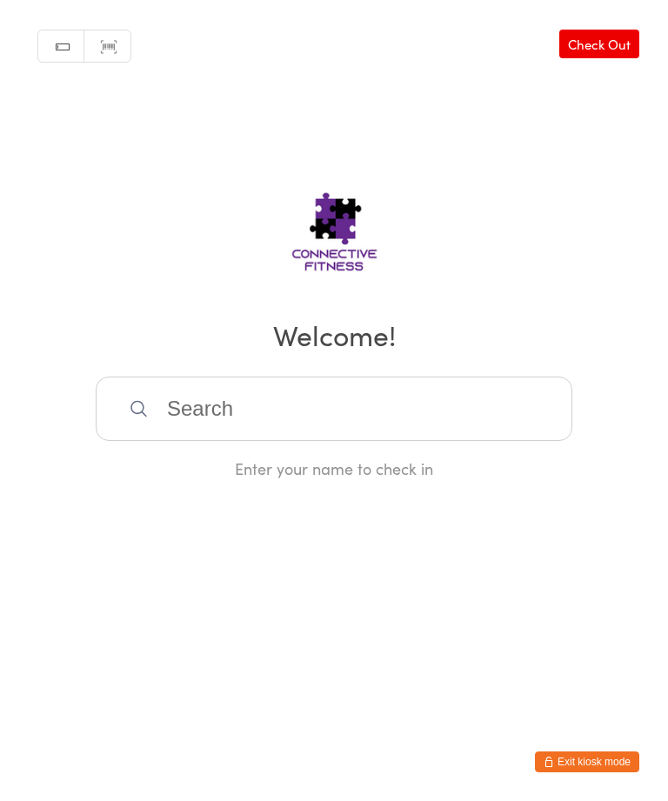
click at [264, 385] on div "Manual search Scanner input Check Out Welcome! Enter your name to check in" at bounding box center [334, 239] width 668 height 479
click at [191, 435] on input "search" at bounding box center [334, 408] width 476 height 64
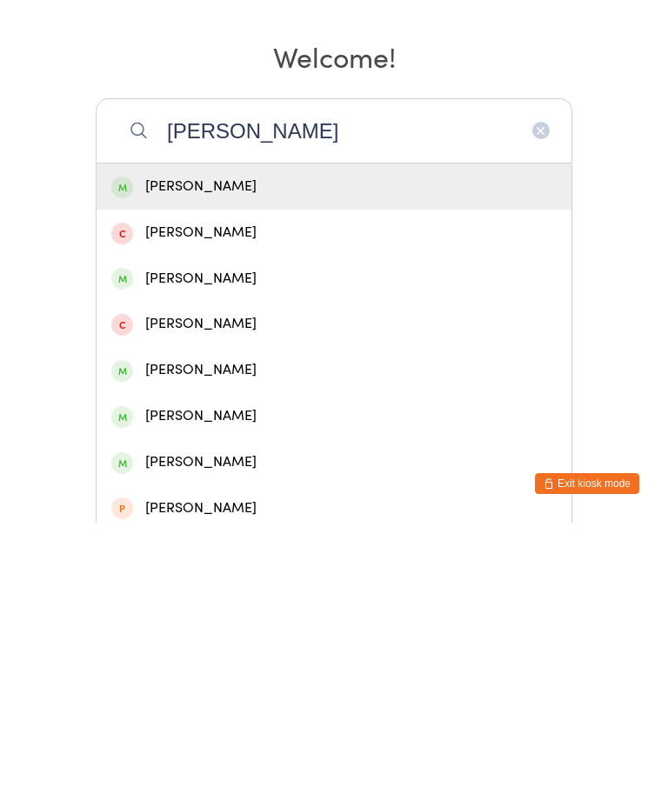
type input "[PERSON_NAME]"
click at [181, 545] on div "[PERSON_NAME]" at bounding box center [333, 556] width 445 height 23
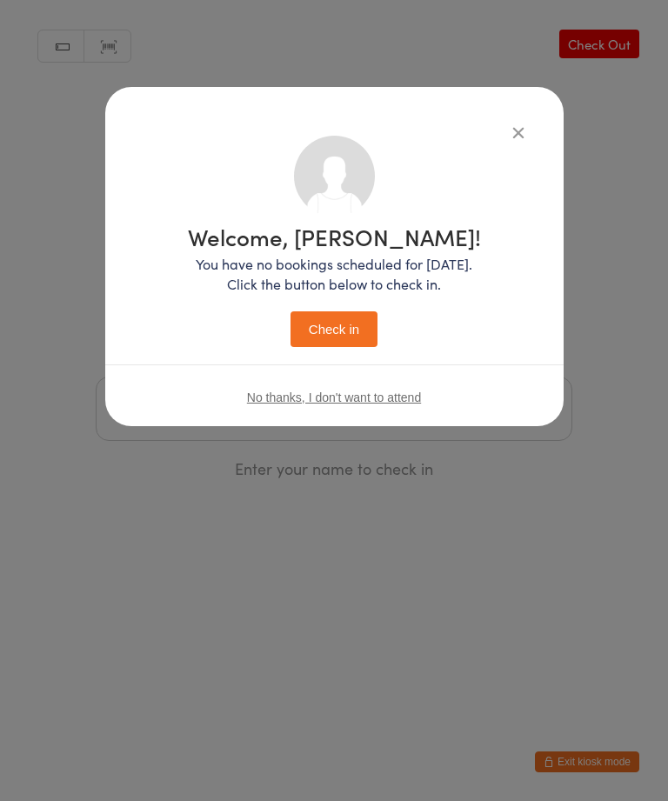
click at [316, 329] on button "Check in" at bounding box center [333, 329] width 87 height 36
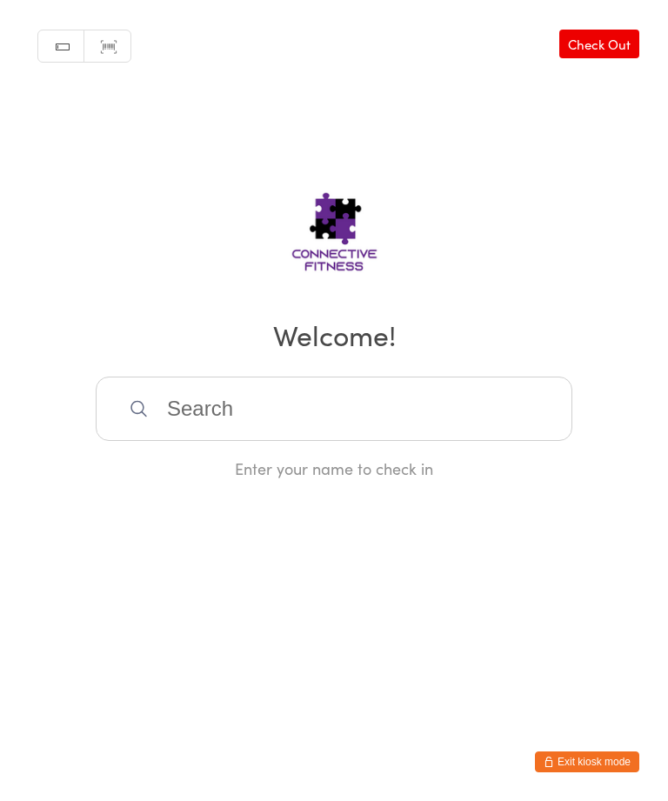
click at [251, 411] on input "search" at bounding box center [334, 408] width 476 height 64
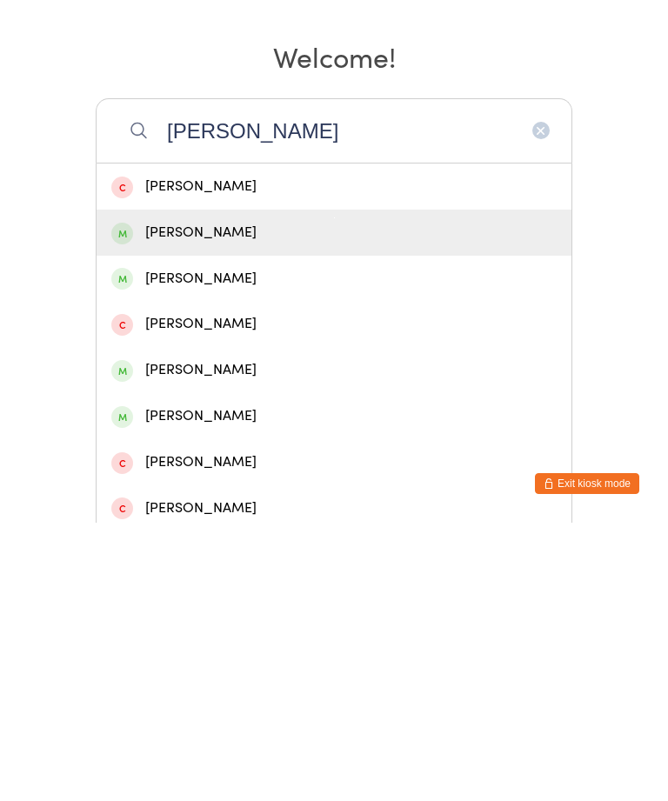
type input "[PERSON_NAME]"
click at [216, 488] on div "[PERSON_NAME]" at bounding box center [333, 511] width 475 height 46
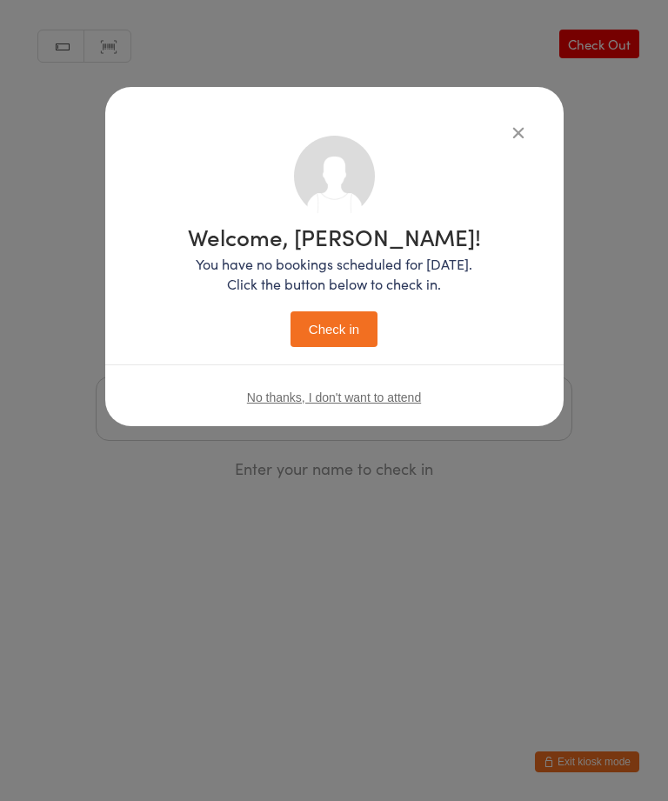
click at [324, 327] on button "Check in" at bounding box center [333, 329] width 87 height 36
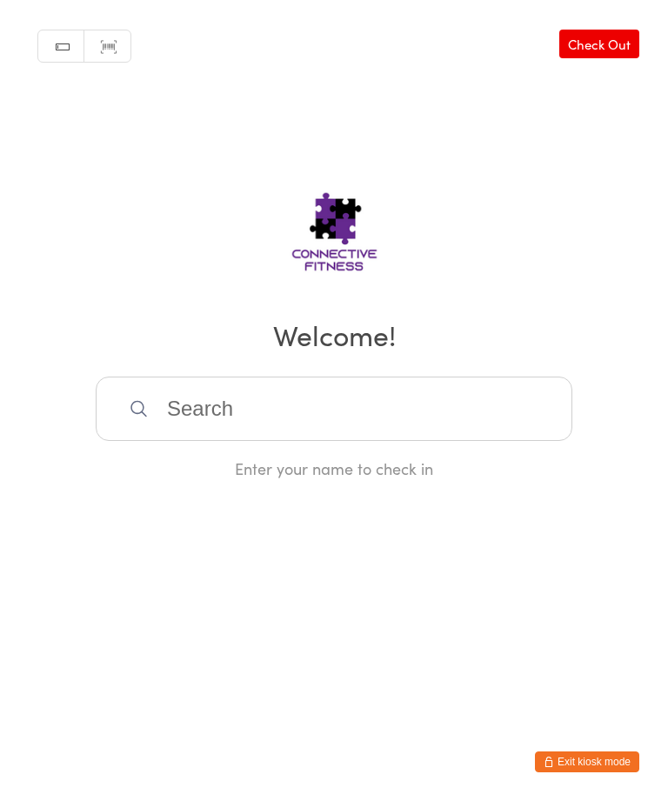
click at [475, 413] on input "search" at bounding box center [334, 408] width 476 height 64
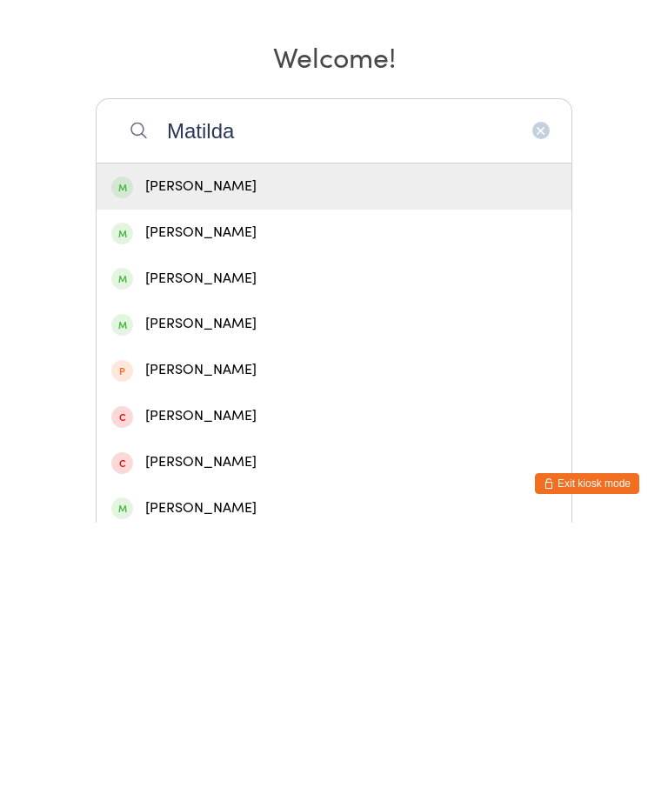
type input "Matilda"
click at [309, 453] on div "[PERSON_NAME]" at bounding box center [333, 464] width 445 height 23
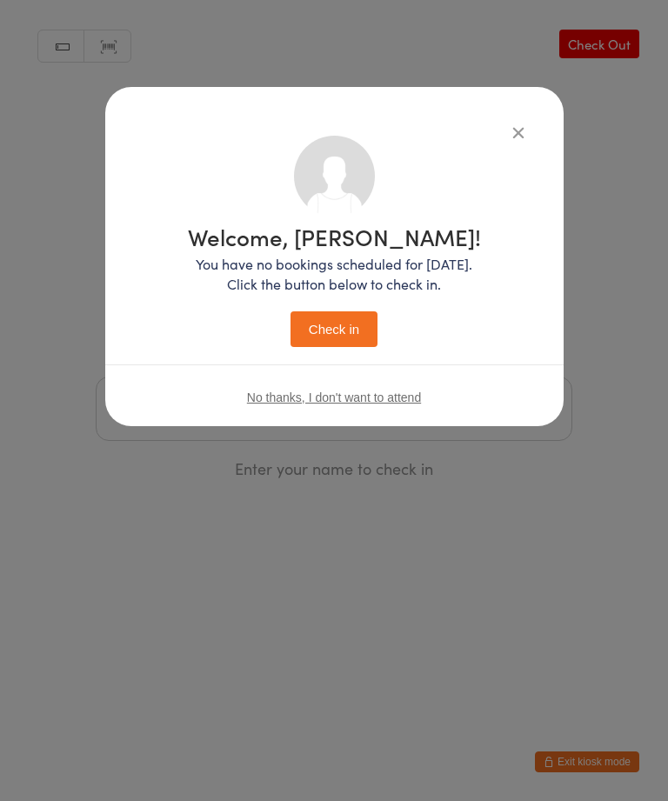
click at [344, 329] on button "Check in" at bounding box center [333, 329] width 87 height 36
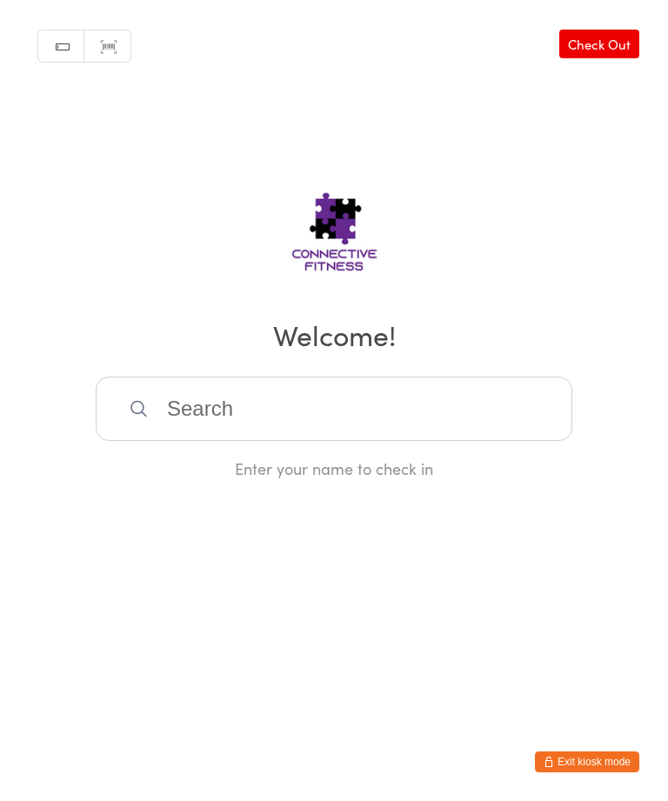
click at [293, 427] on input "search" at bounding box center [334, 408] width 476 height 64
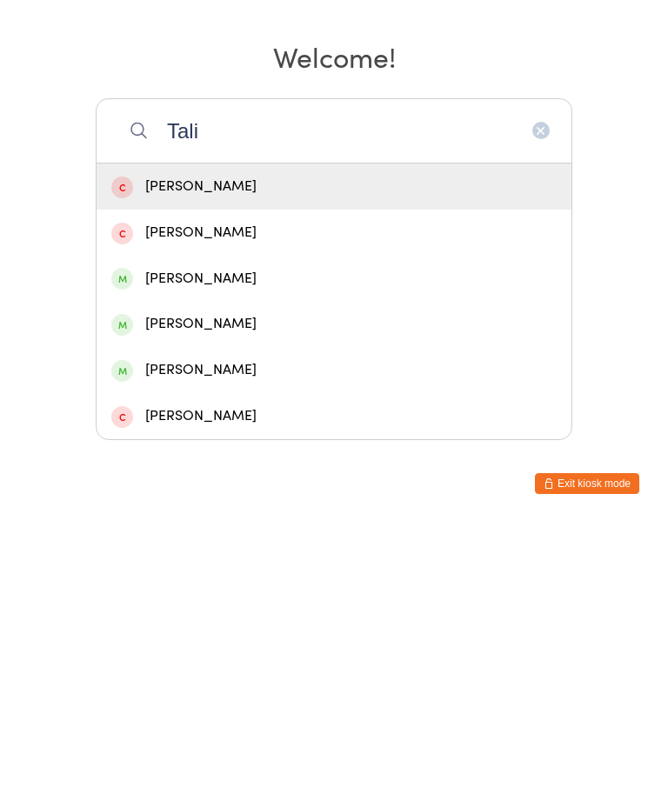
type input "Tali"
click at [243, 579] on div "[PERSON_NAME]" at bounding box center [333, 602] width 475 height 46
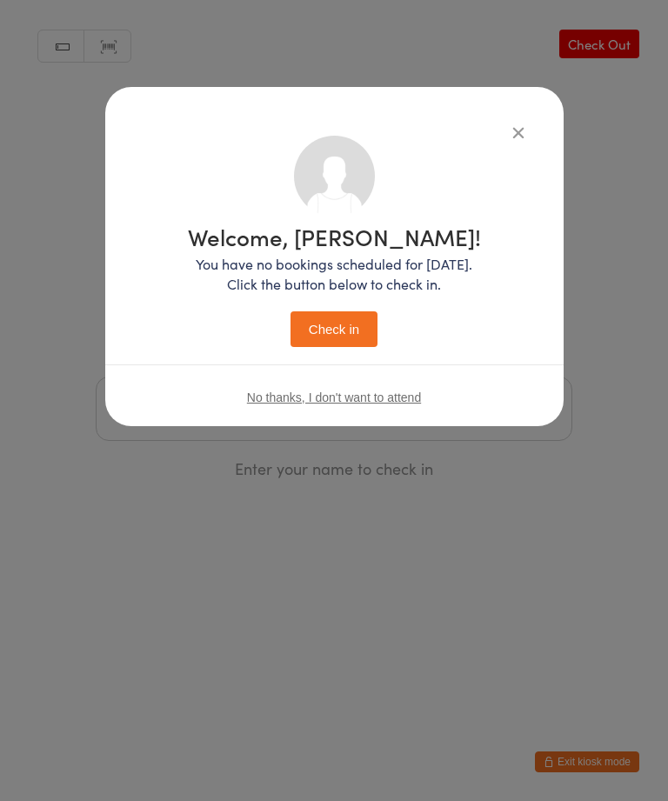
click at [354, 317] on button "Check in" at bounding box center [333, 329] width 87 height 36
